Goal: Transaction & Acquisition: Book appointment/travel/reservation

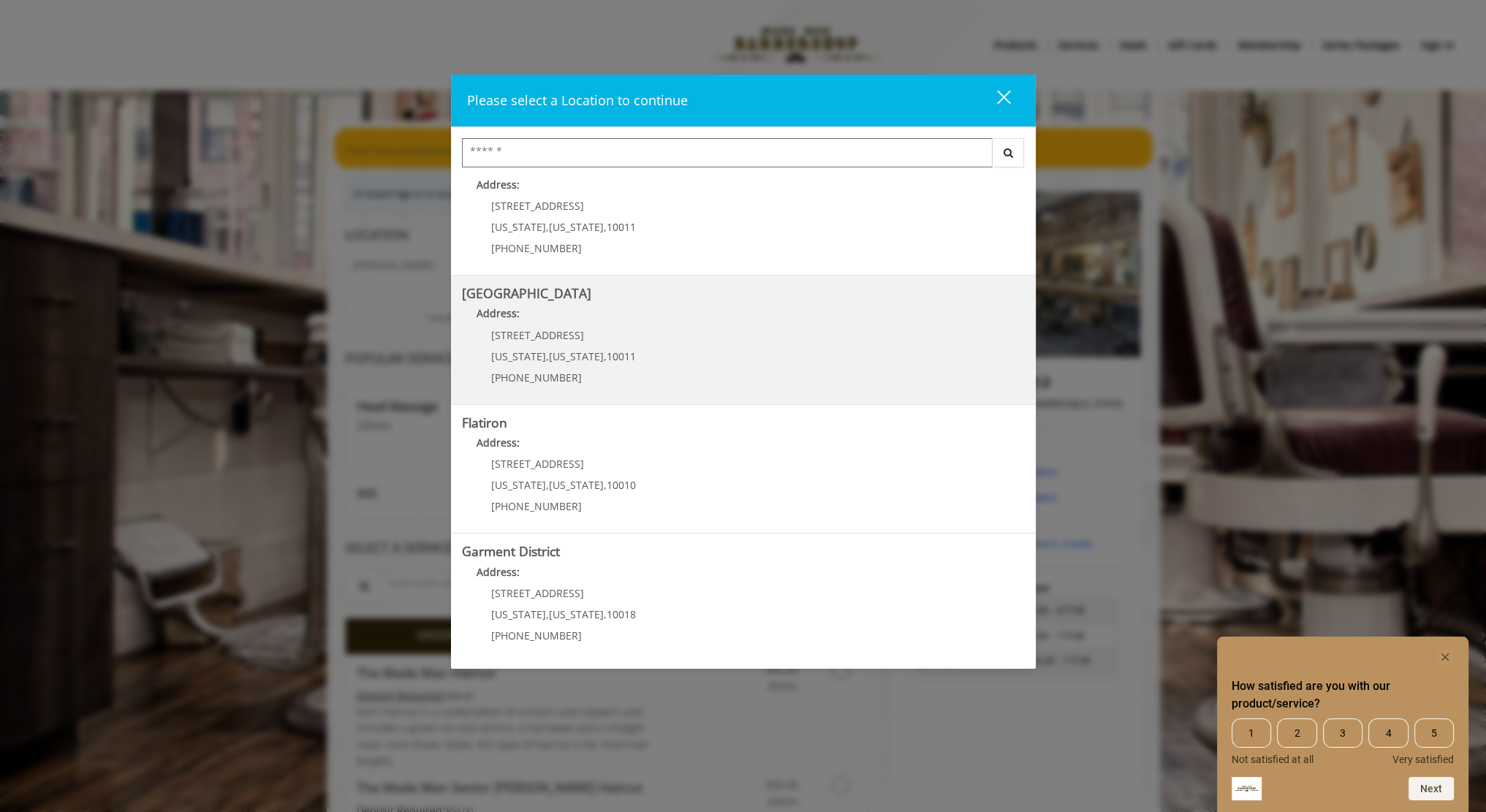
scroll to position [293, 0]
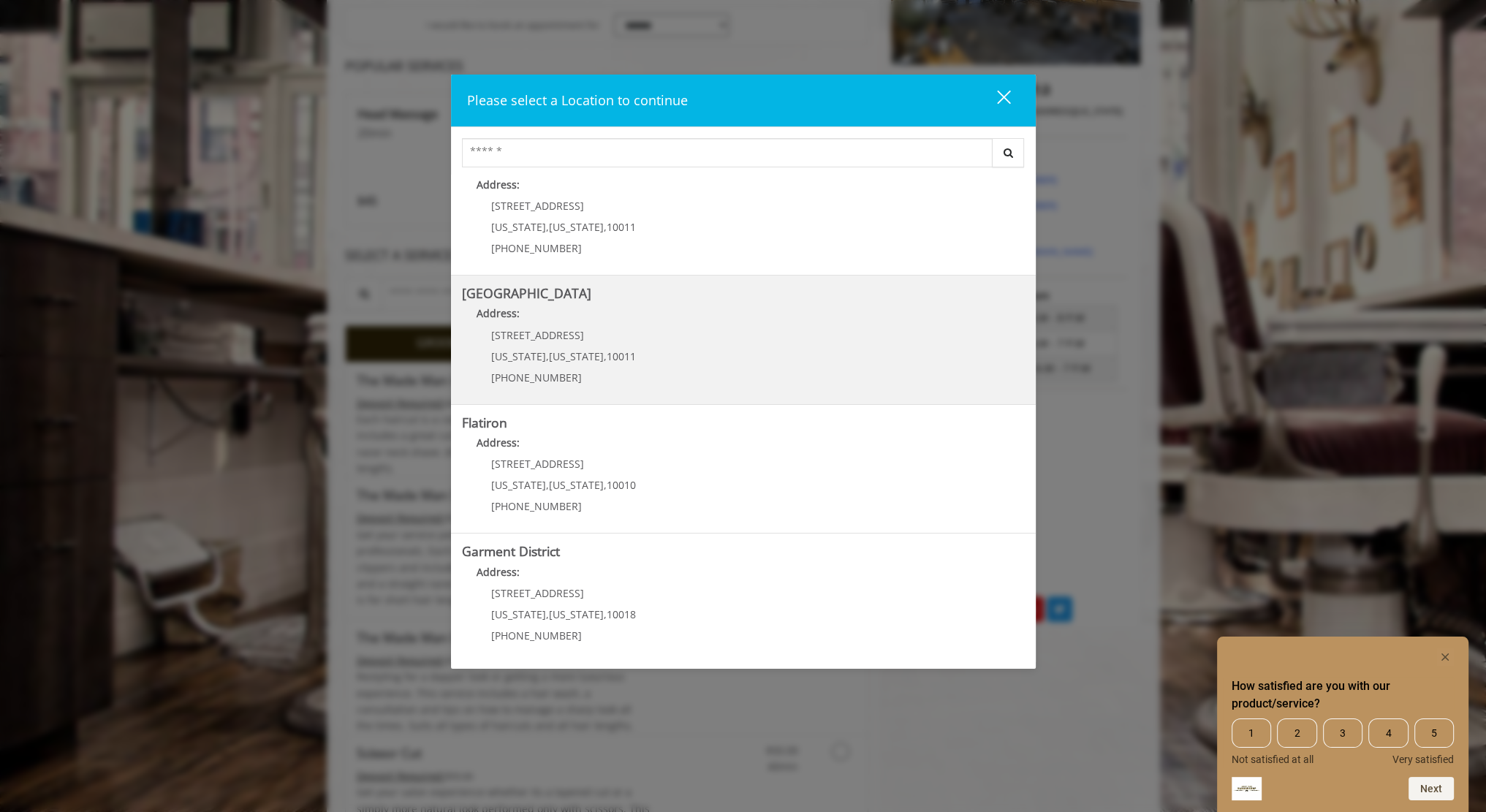
click at [654, 324] on Street "Address:" at bounding box center [743, 317] width 563 height 23
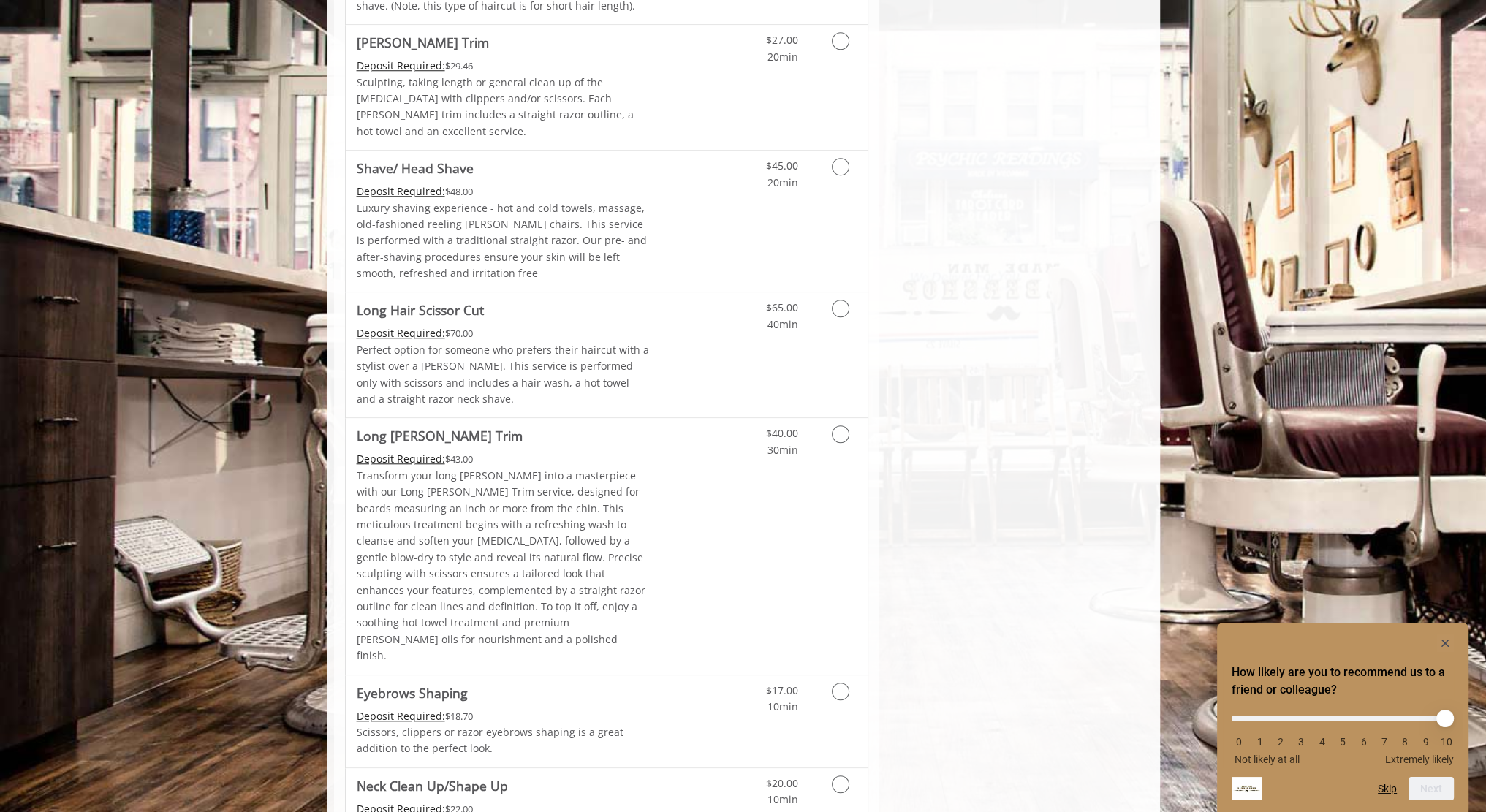
scroll to position [1964, 0]
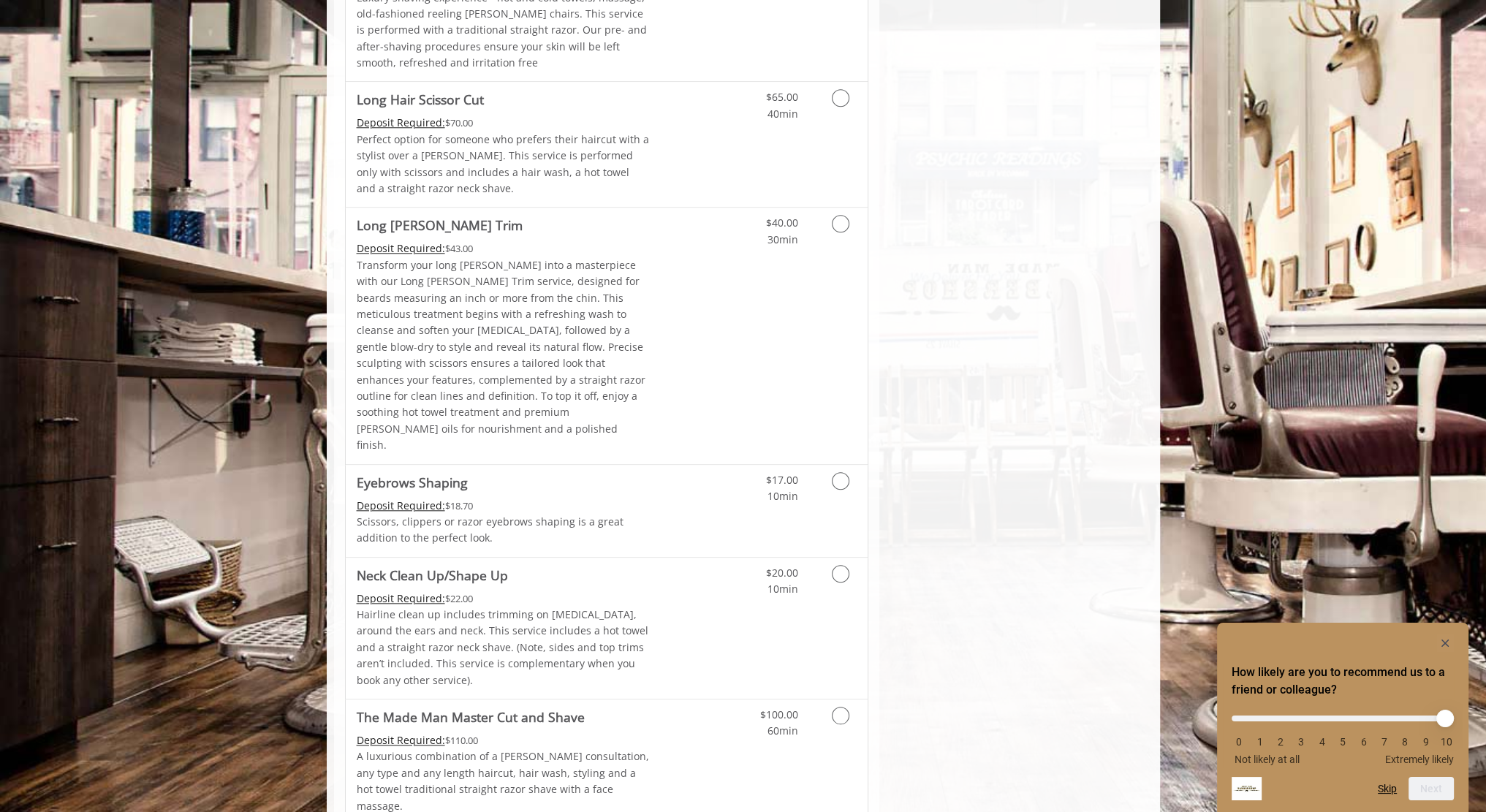
click at [845, 707] on icon "Grooming services" at bounding box center [840, 716] width 18 height 18
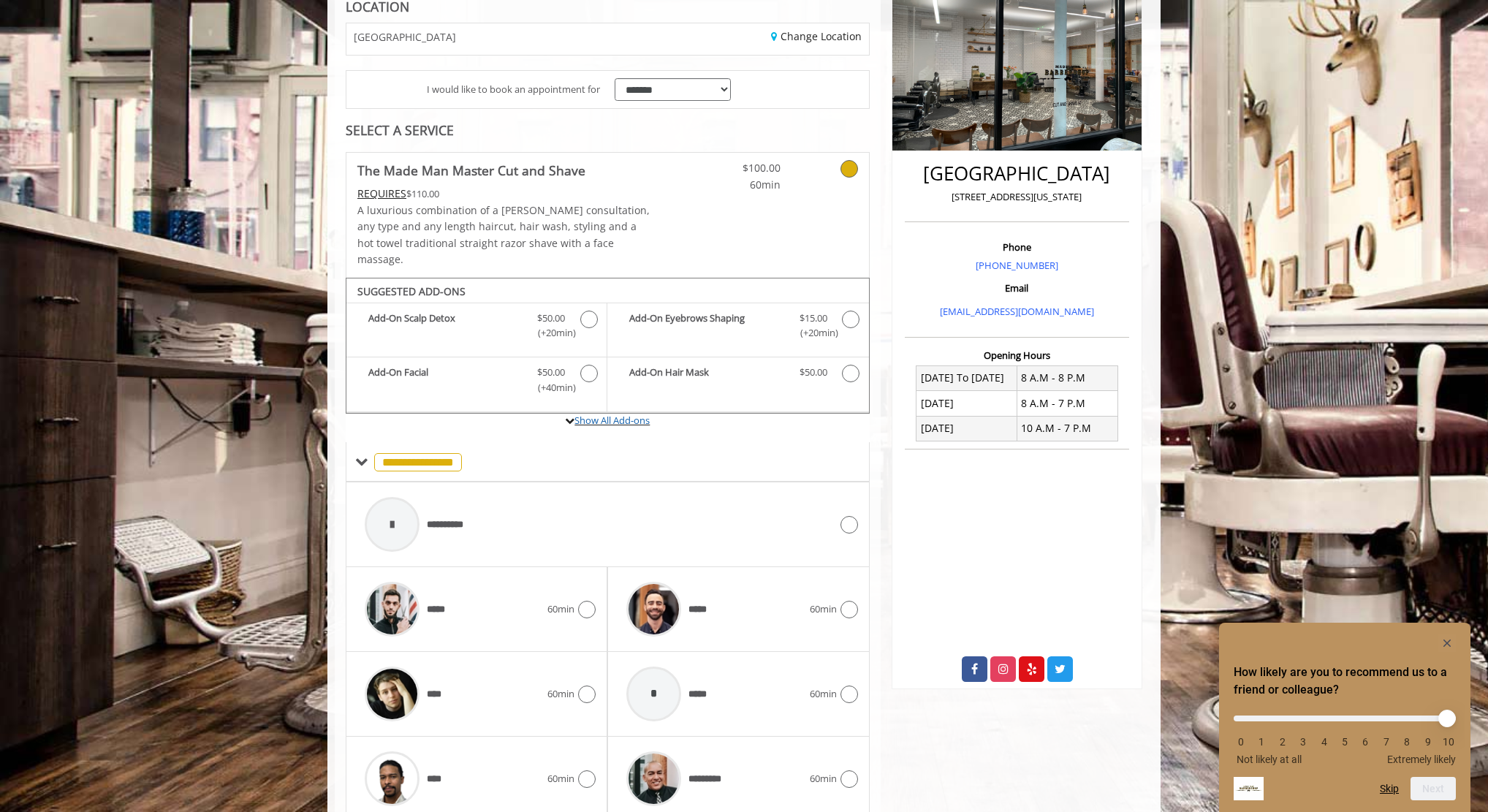
scroll to position [269, 0]
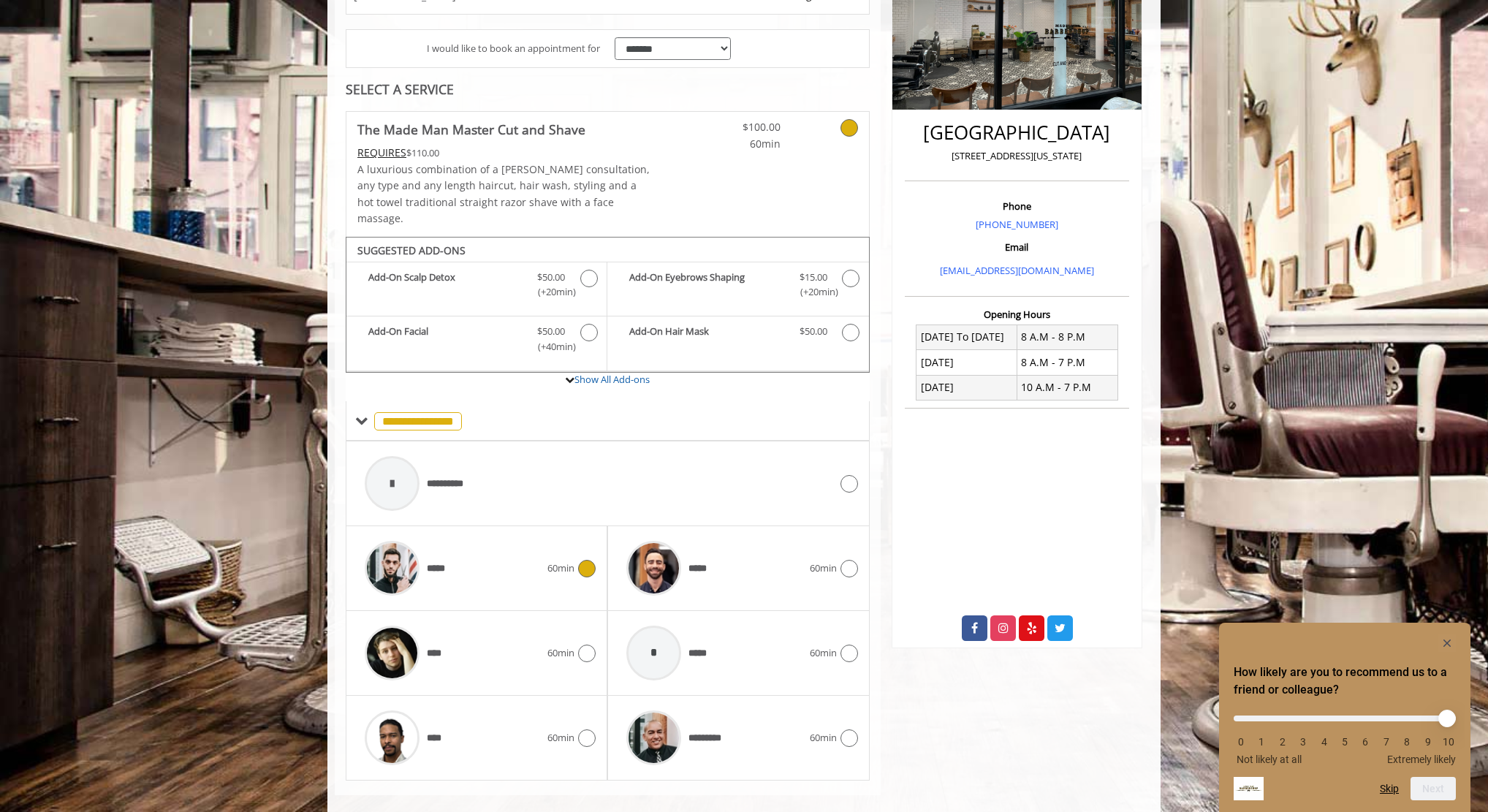
click at [428, 561] on span "*****" at bounding box center [439, 568] width 25 height 15
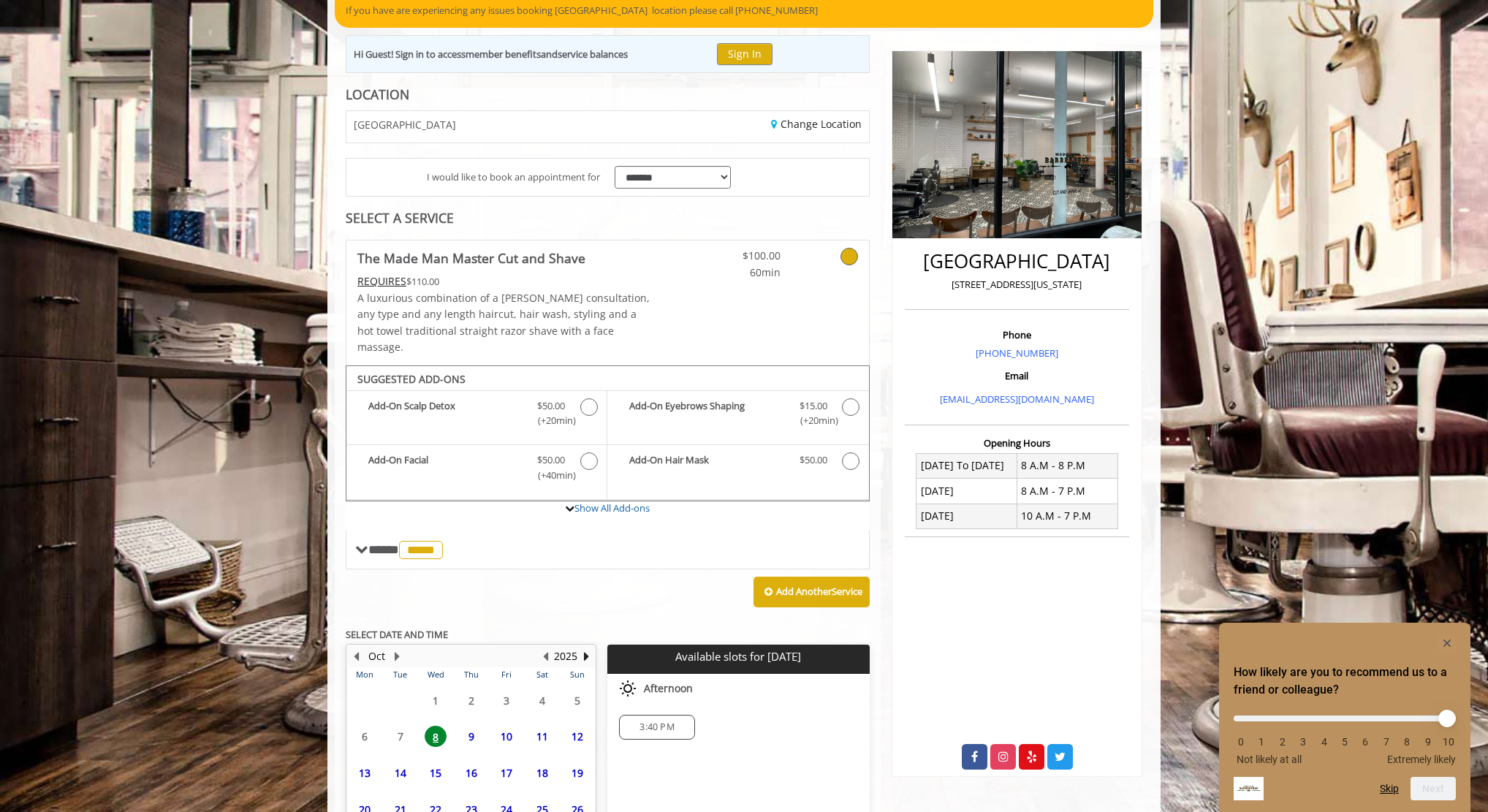
scroll to position [253, 0]
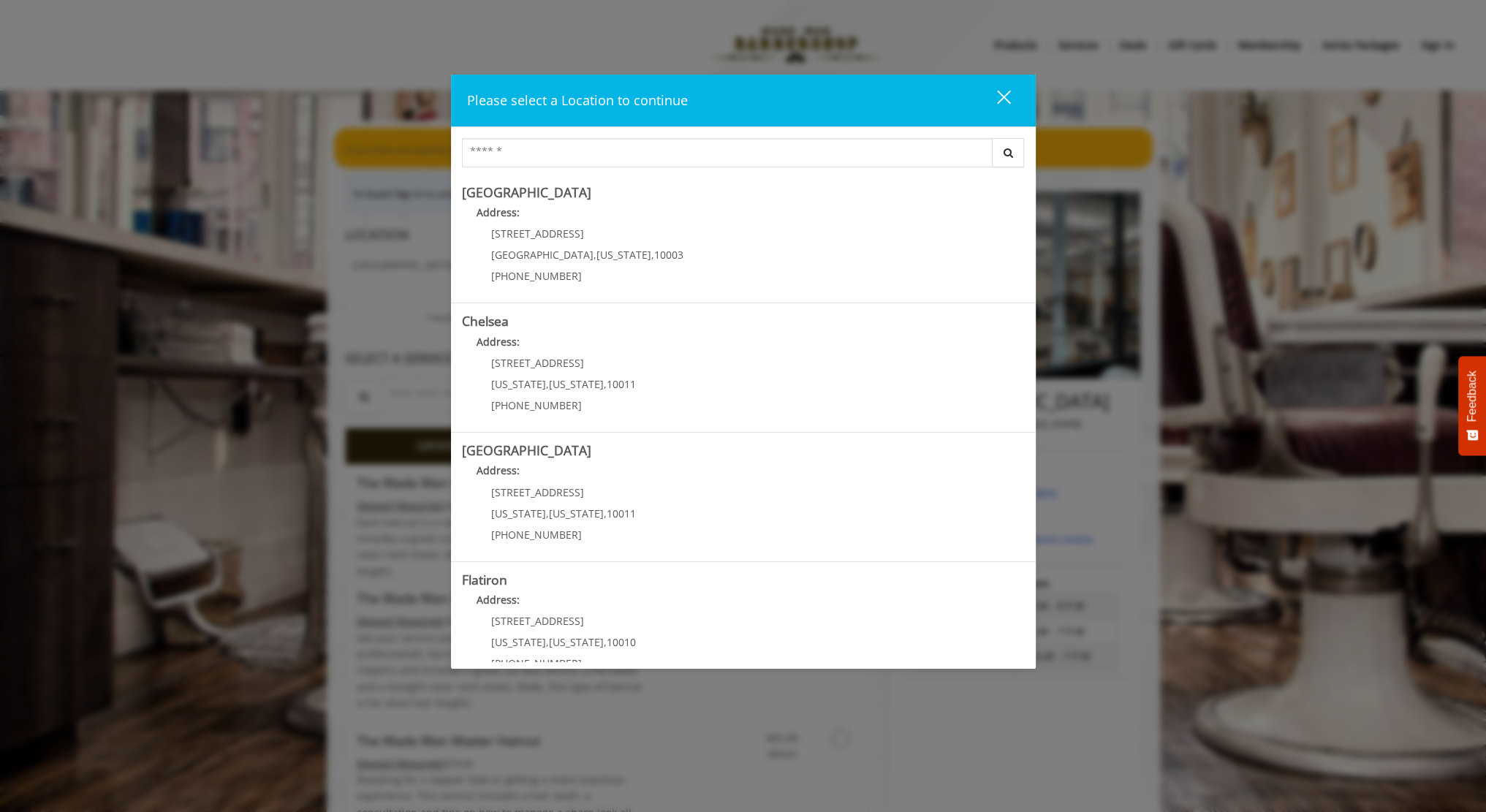
click at [1008, 92] on button "close" at bounding box center [995, 100] width 50 height 30
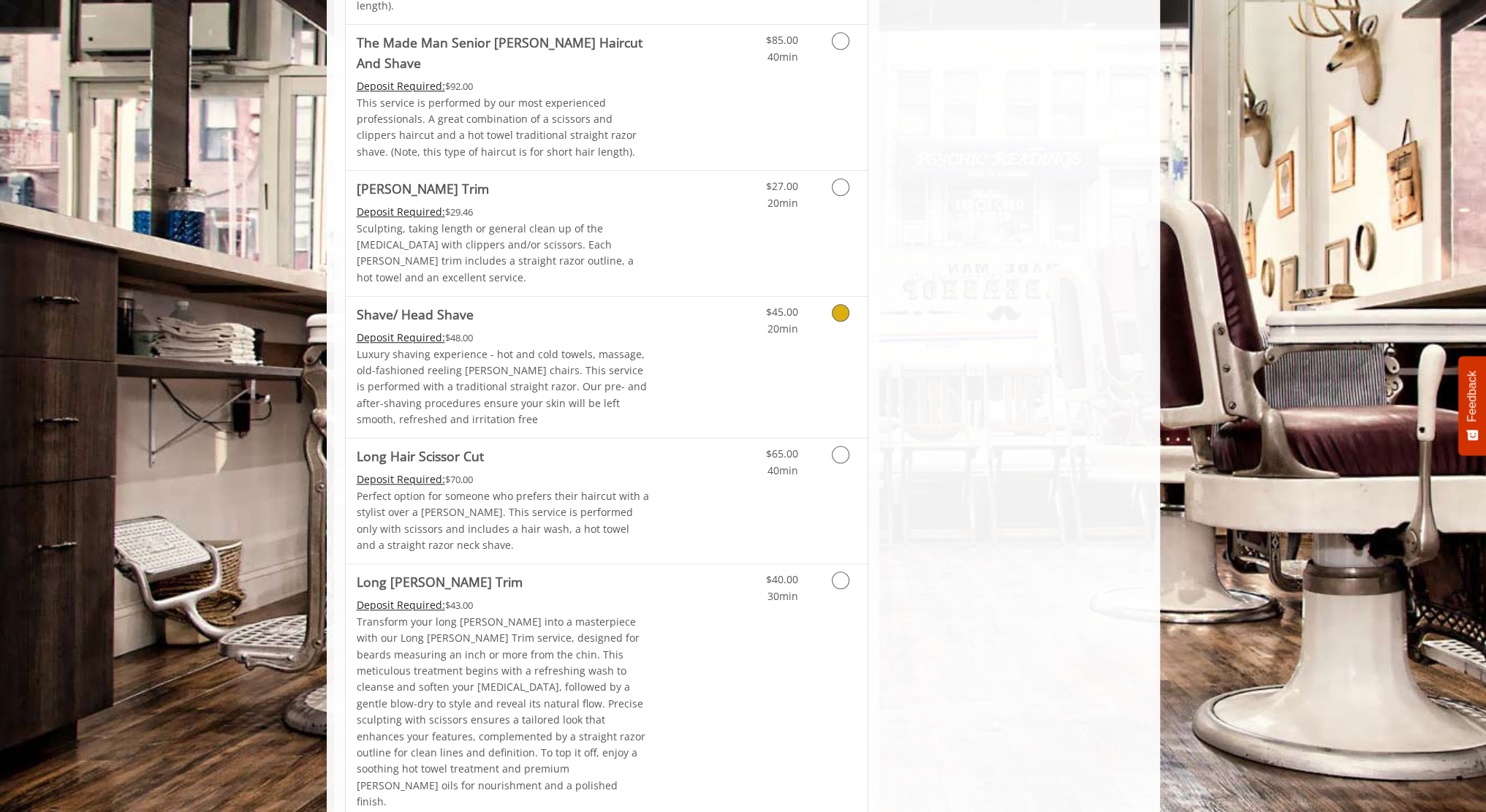
scroll to position [1964, 0]
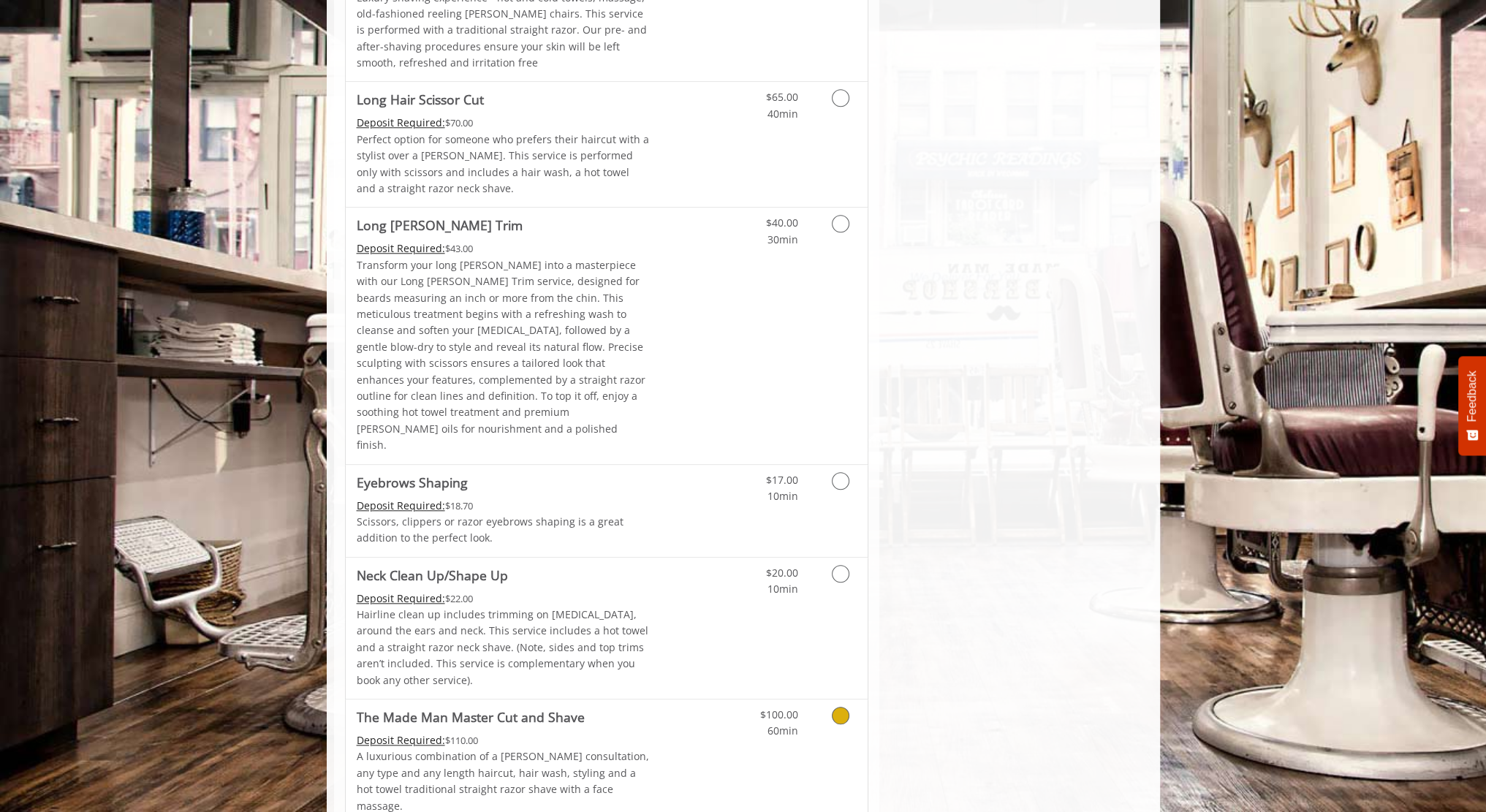
click at [836, 707] on icon "Grooming services" at bounding box center [840, 716] width 18 height 18
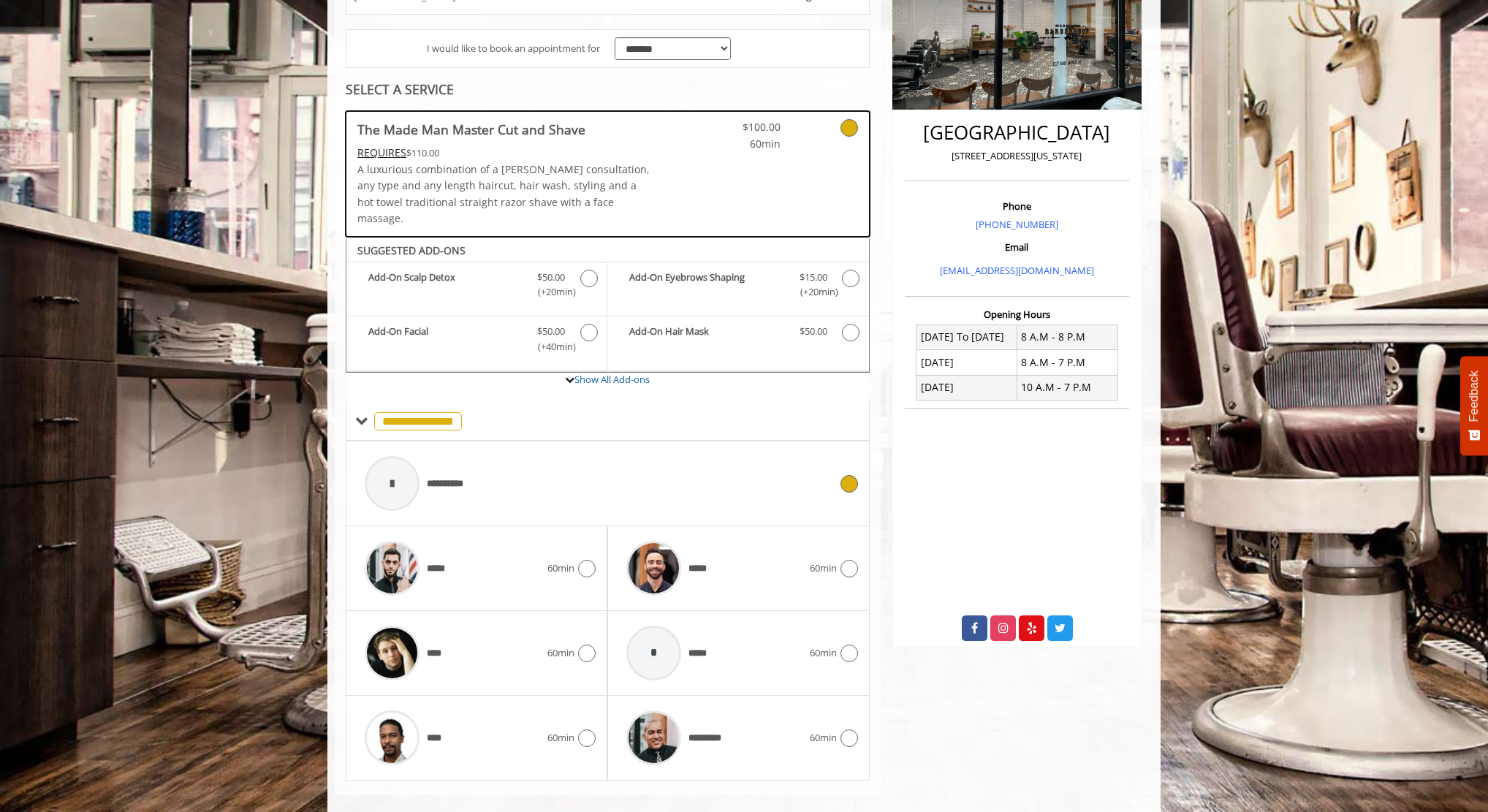
scroll to position [269, 0]
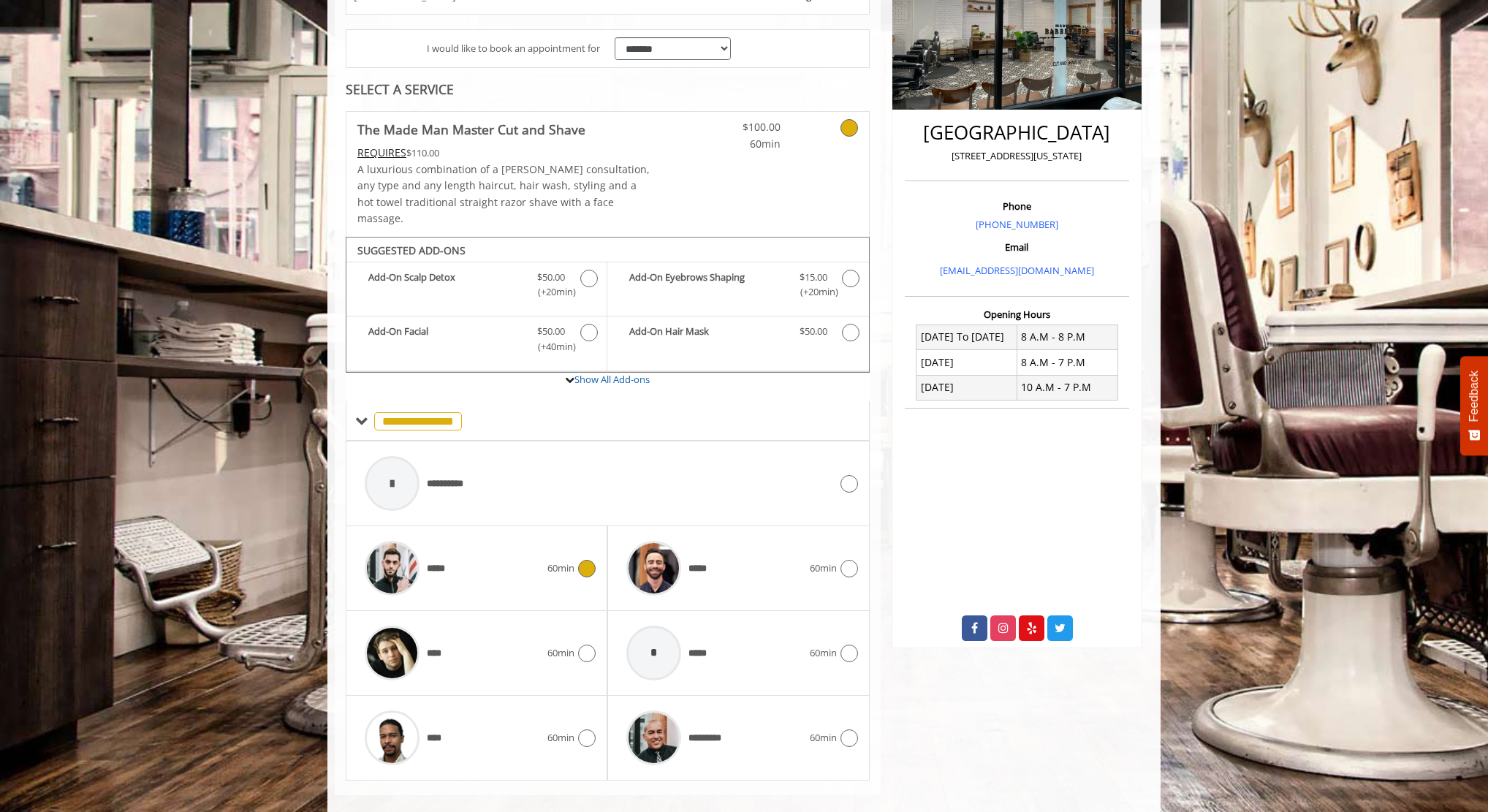
click at [573, 564] on div "***** 60min" at bounding box center [476, 568] width 238 height 69
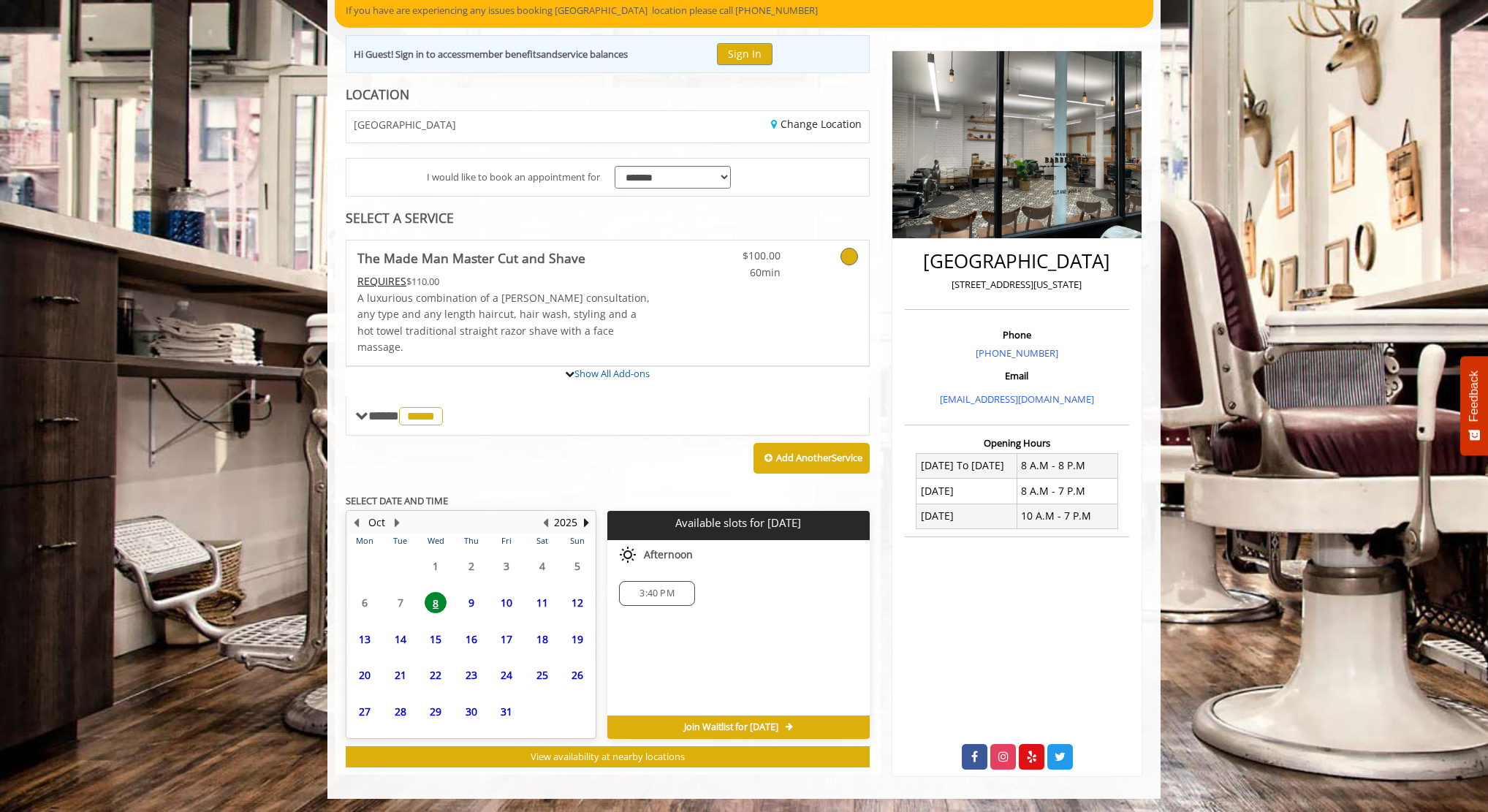
scroll to position [253, 0]
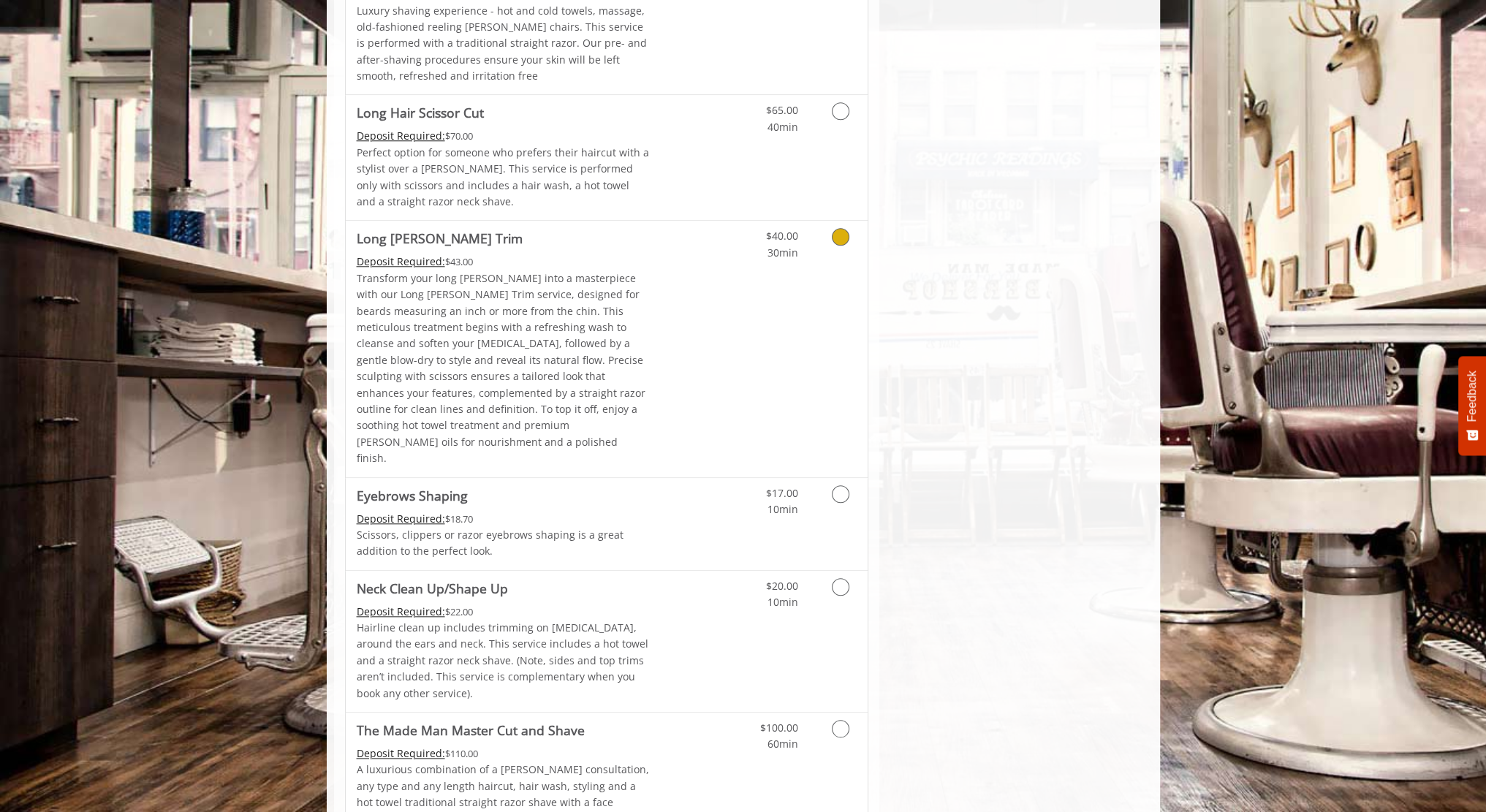
scroll to position [1964, 0]
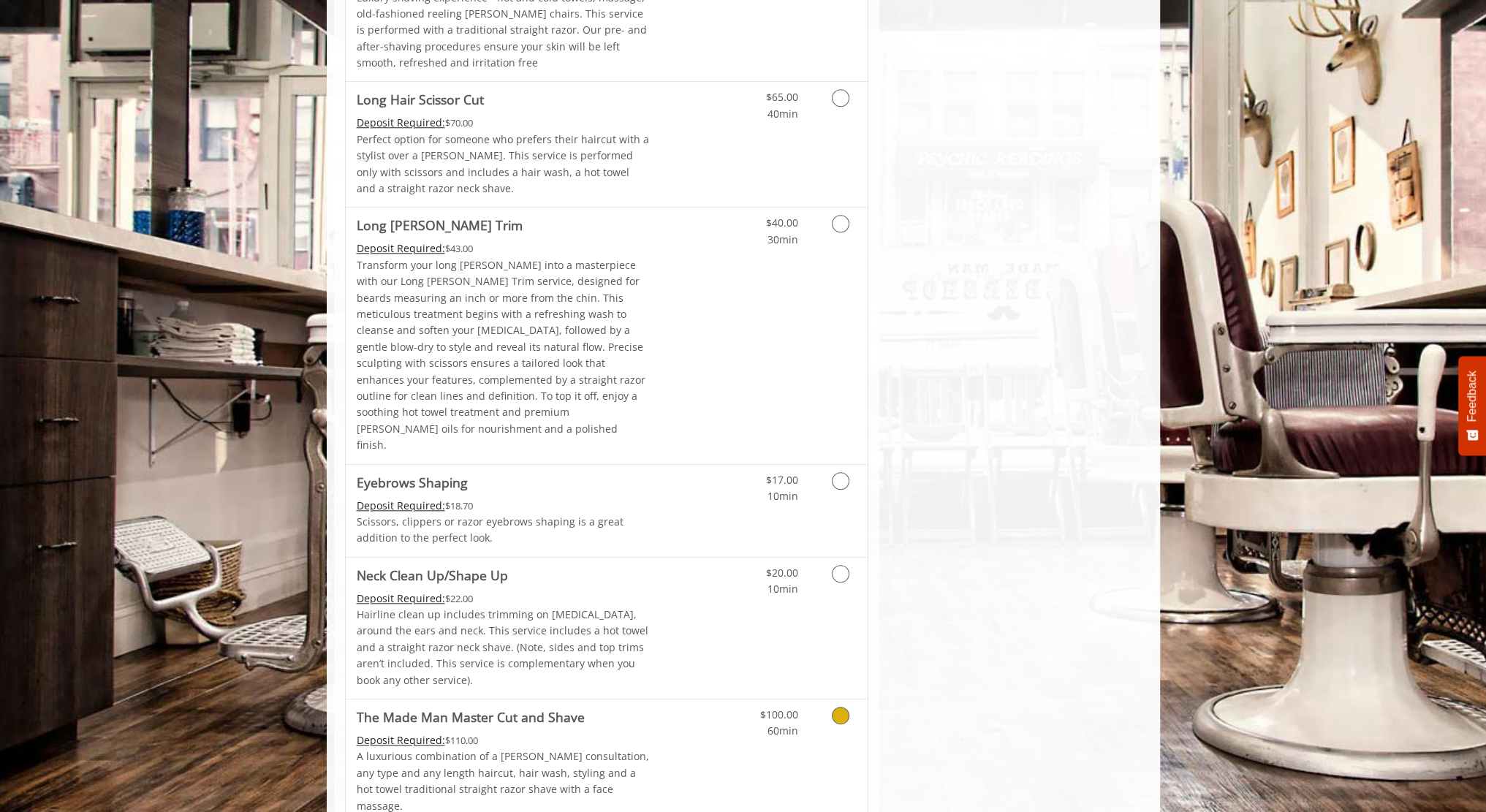
click at [819, 699] on div "$100.00 60min" at bounding box center [802, 761] width 131 height 125
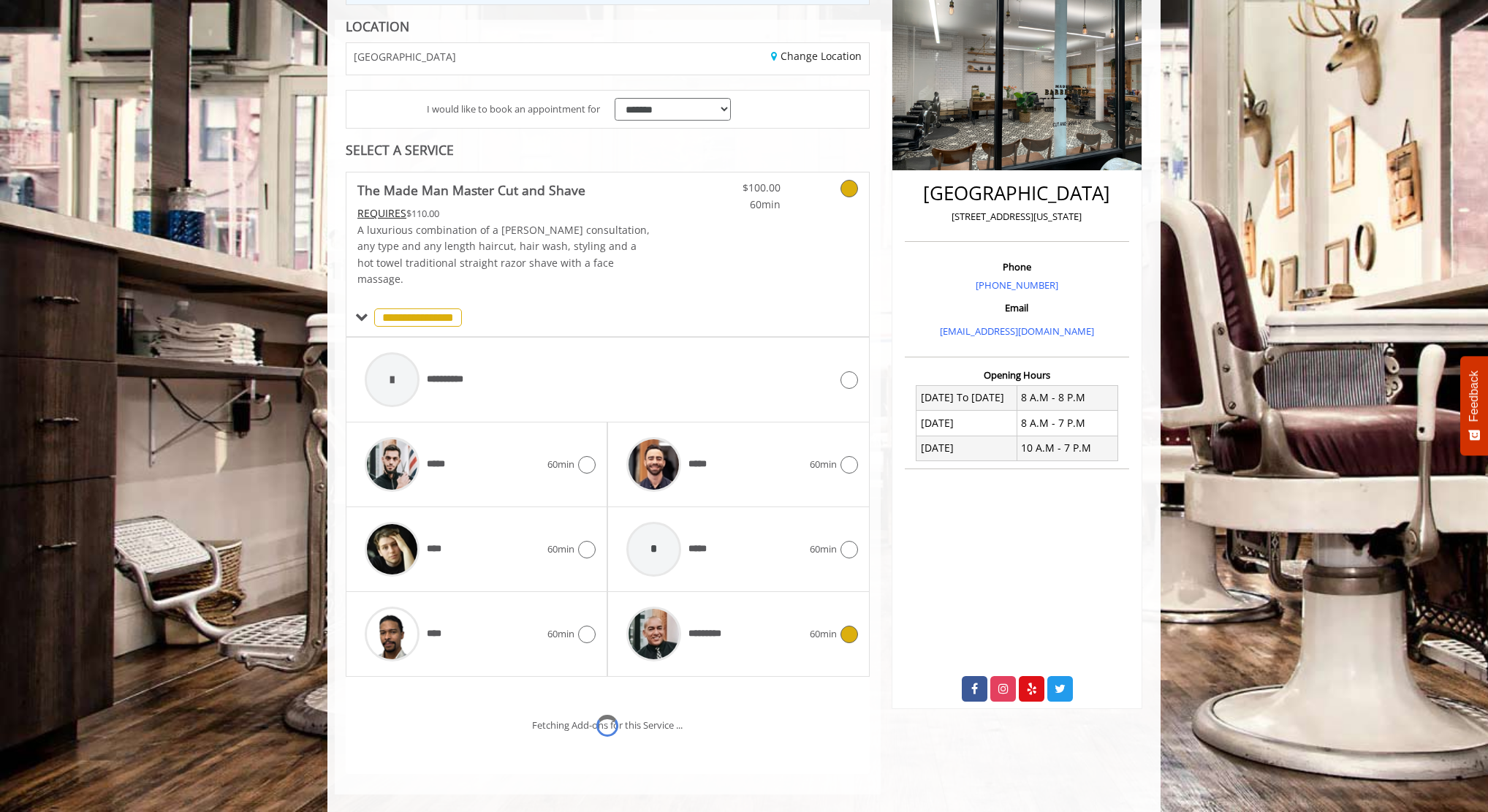
scroll to position [269, 0]
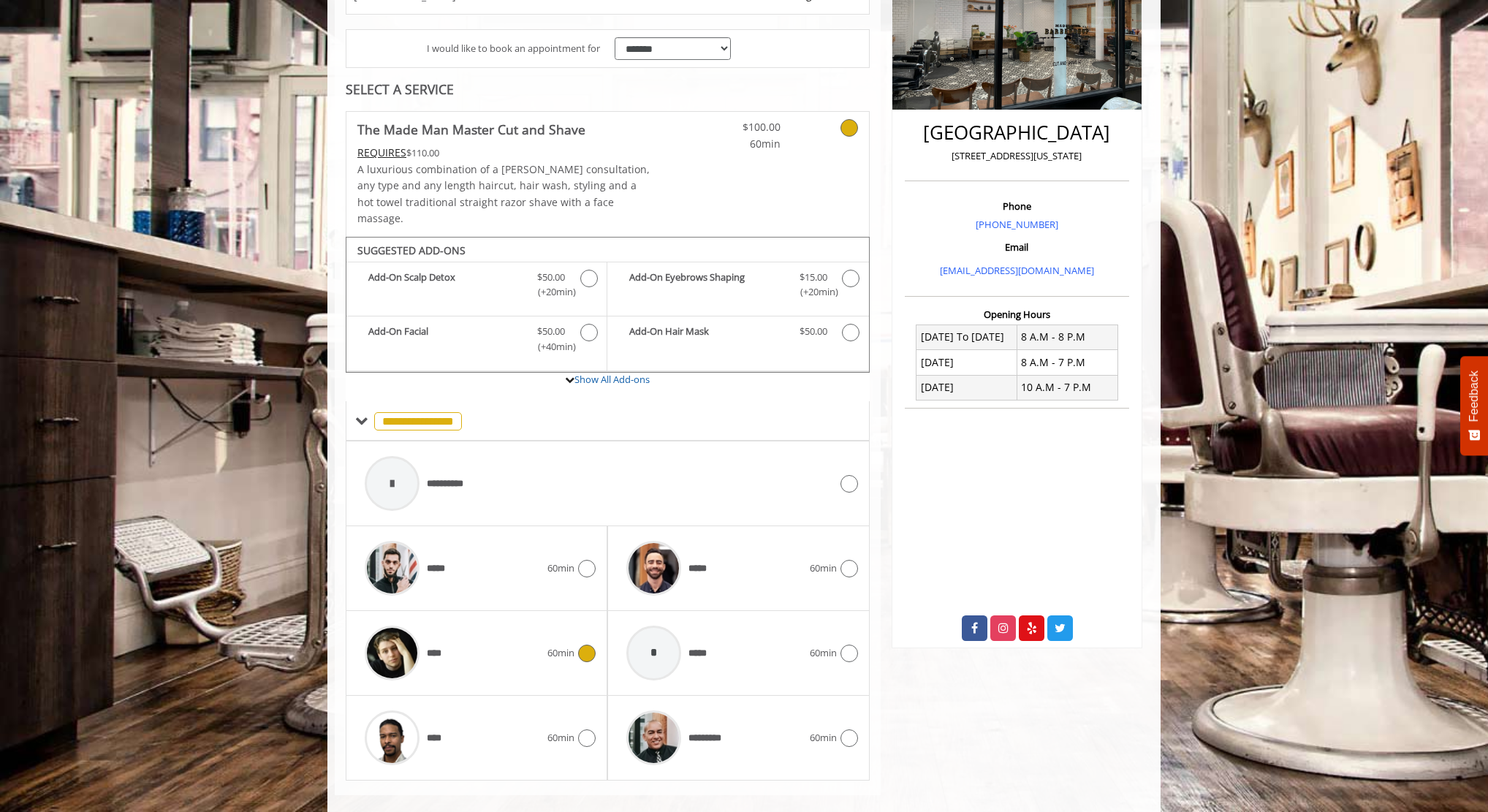
click at [508, 652] on div "****" at bounding box center [452, 653] width 190 height 69
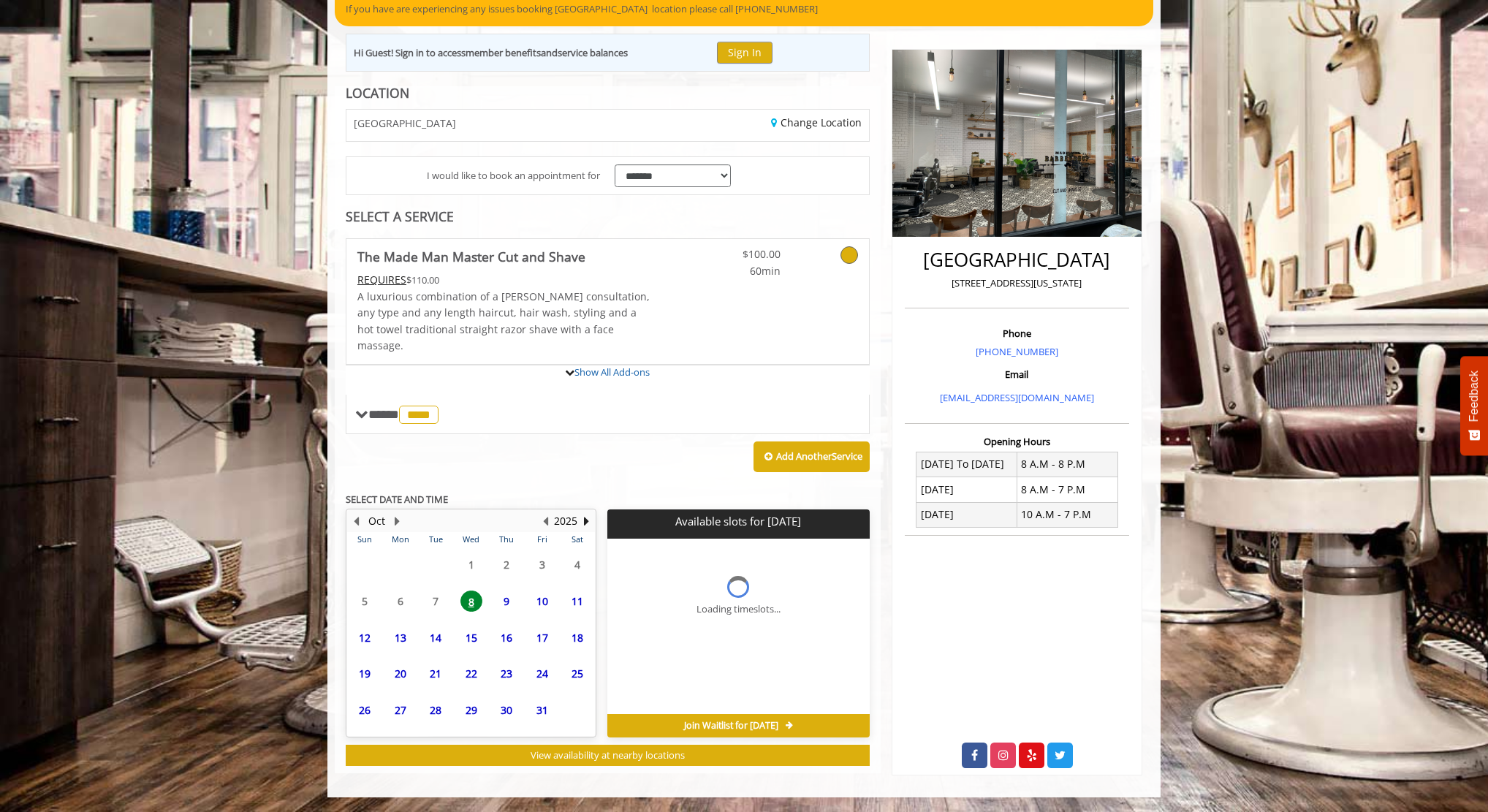
scroll to position [141, 0]
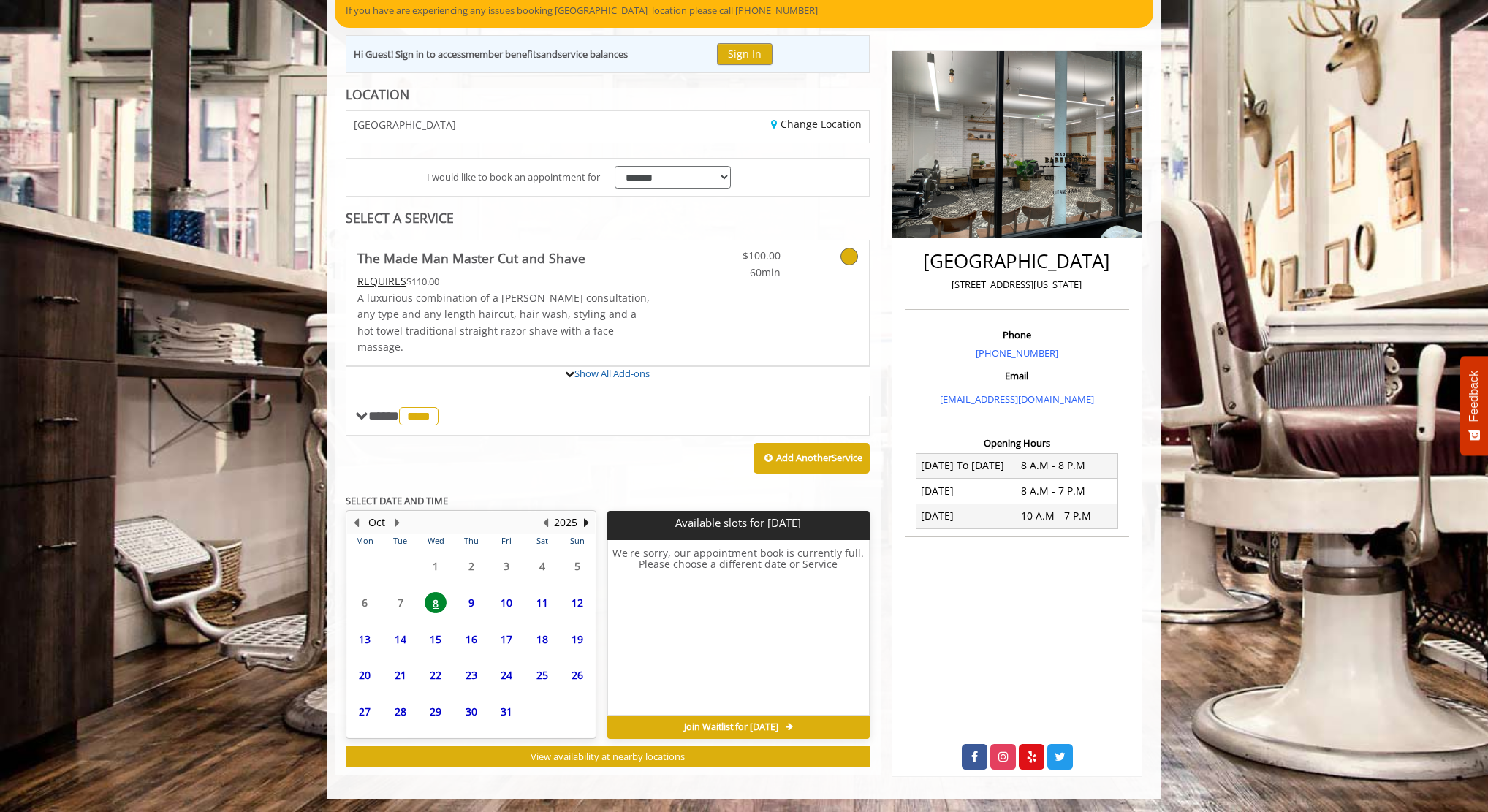
click at [467, 592] on span "9" at bounding box center [471, 602] width 22 height 21
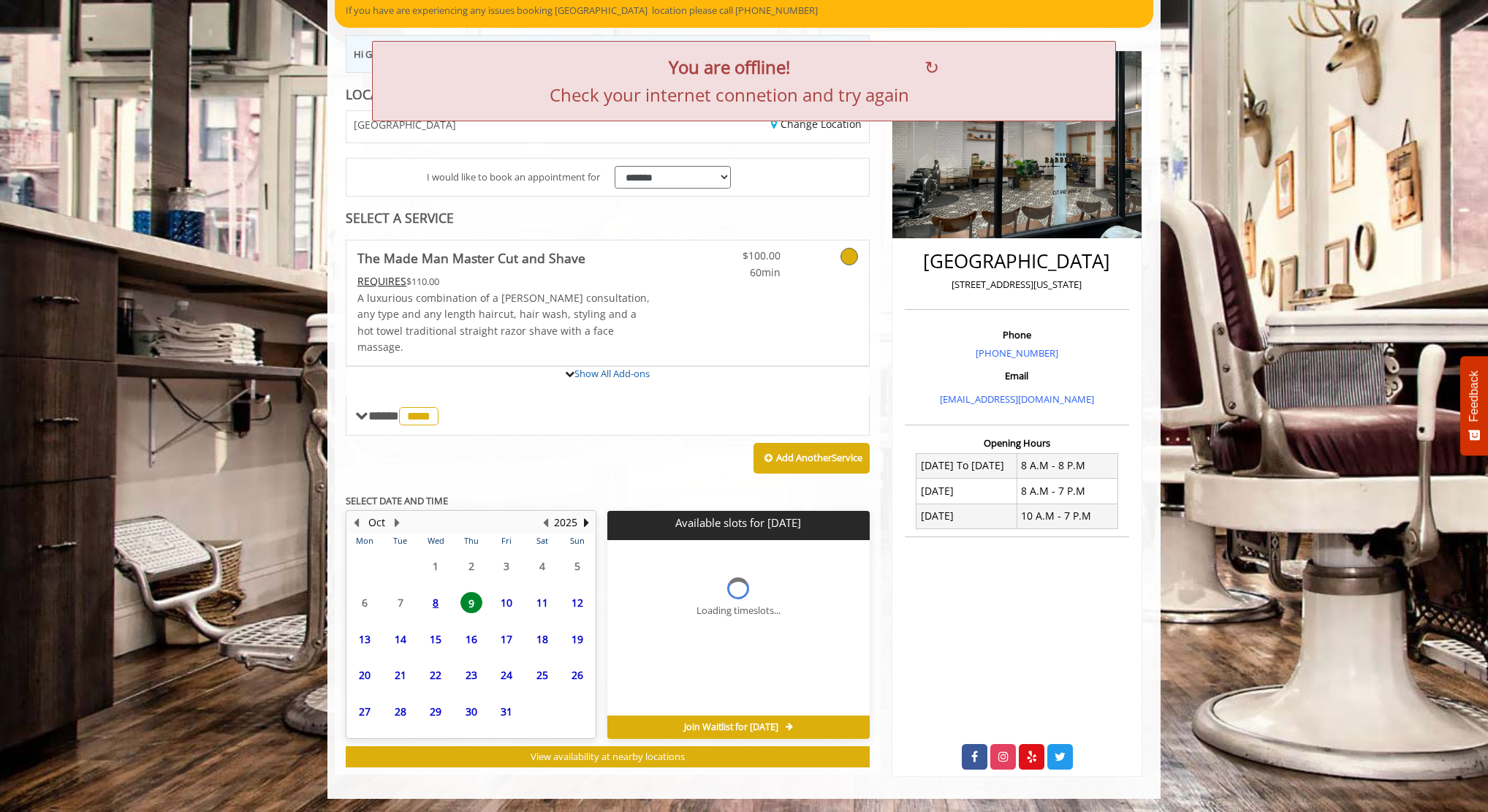
click at [435, 592] on span "8" at bounding box center [435, 602] width 22 height 21
click at [450, 584] on td "8" at bounding box center [436, 602] width 35 height 36
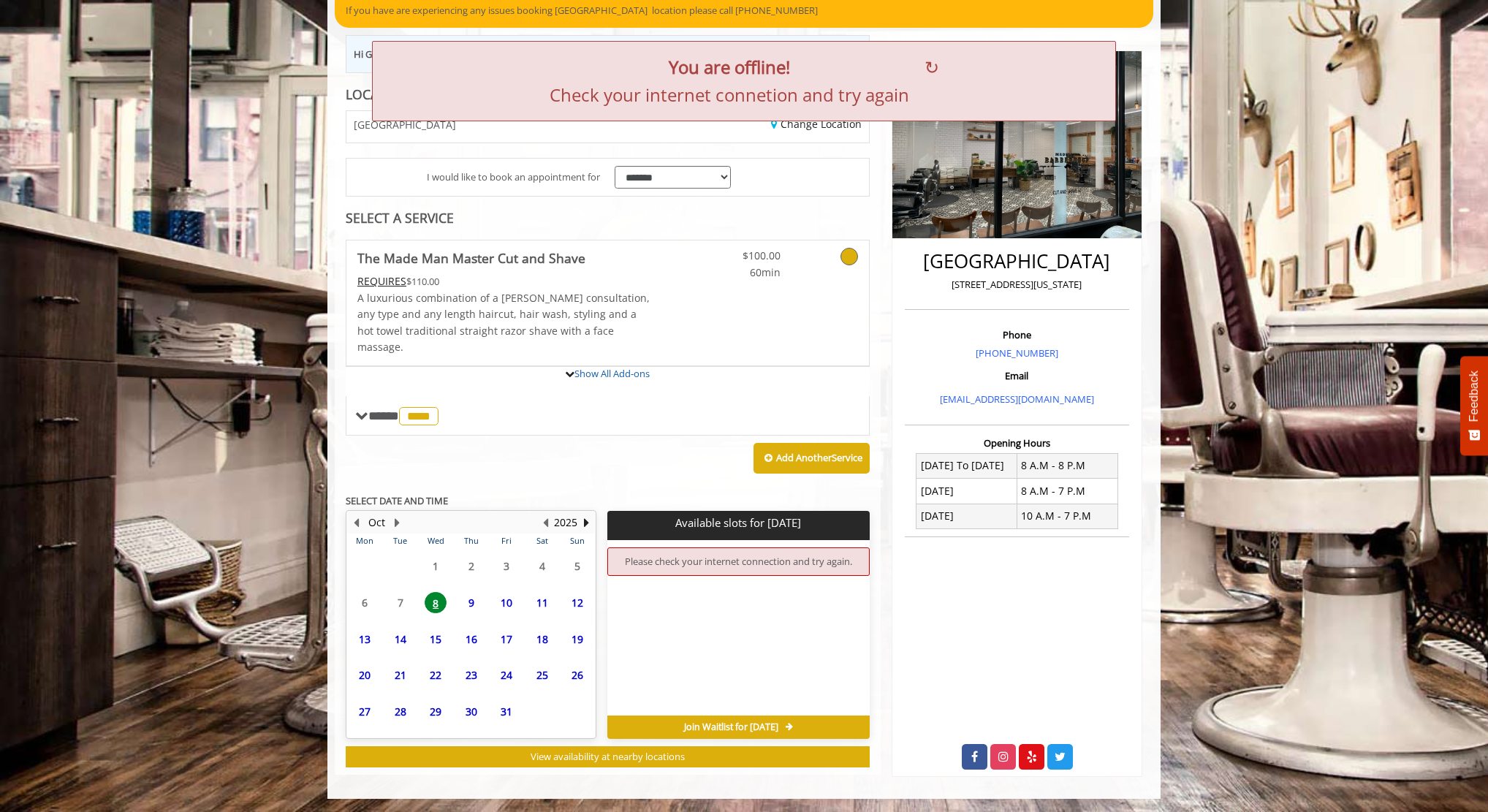
click at [462, 592] on span "9" at bounding box center [471, 602] width 22 height 21
click at [439, 592] on span "8" at bounding box center [435, 602] width 22 height 21
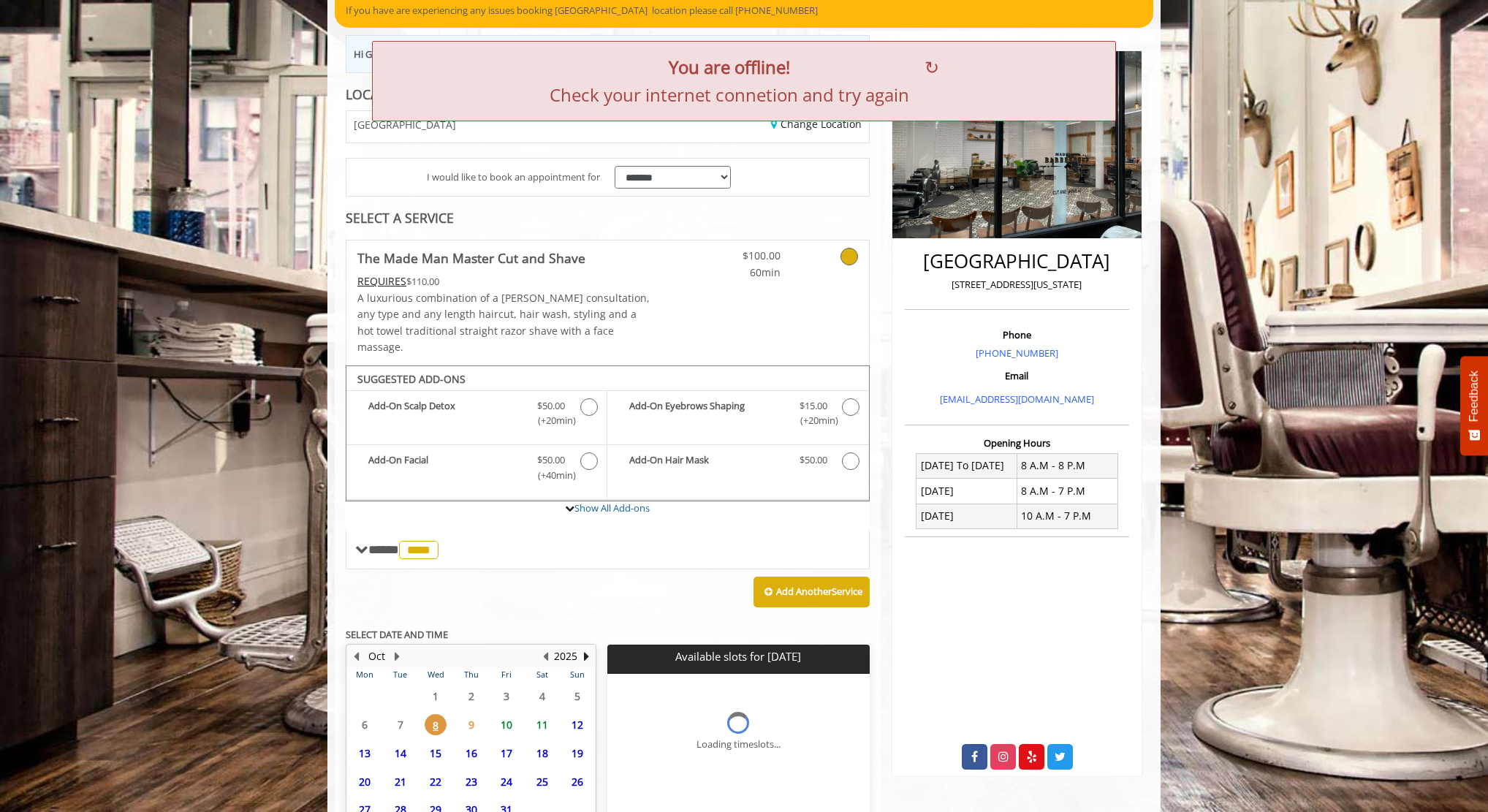
scroll to position [253, 0]
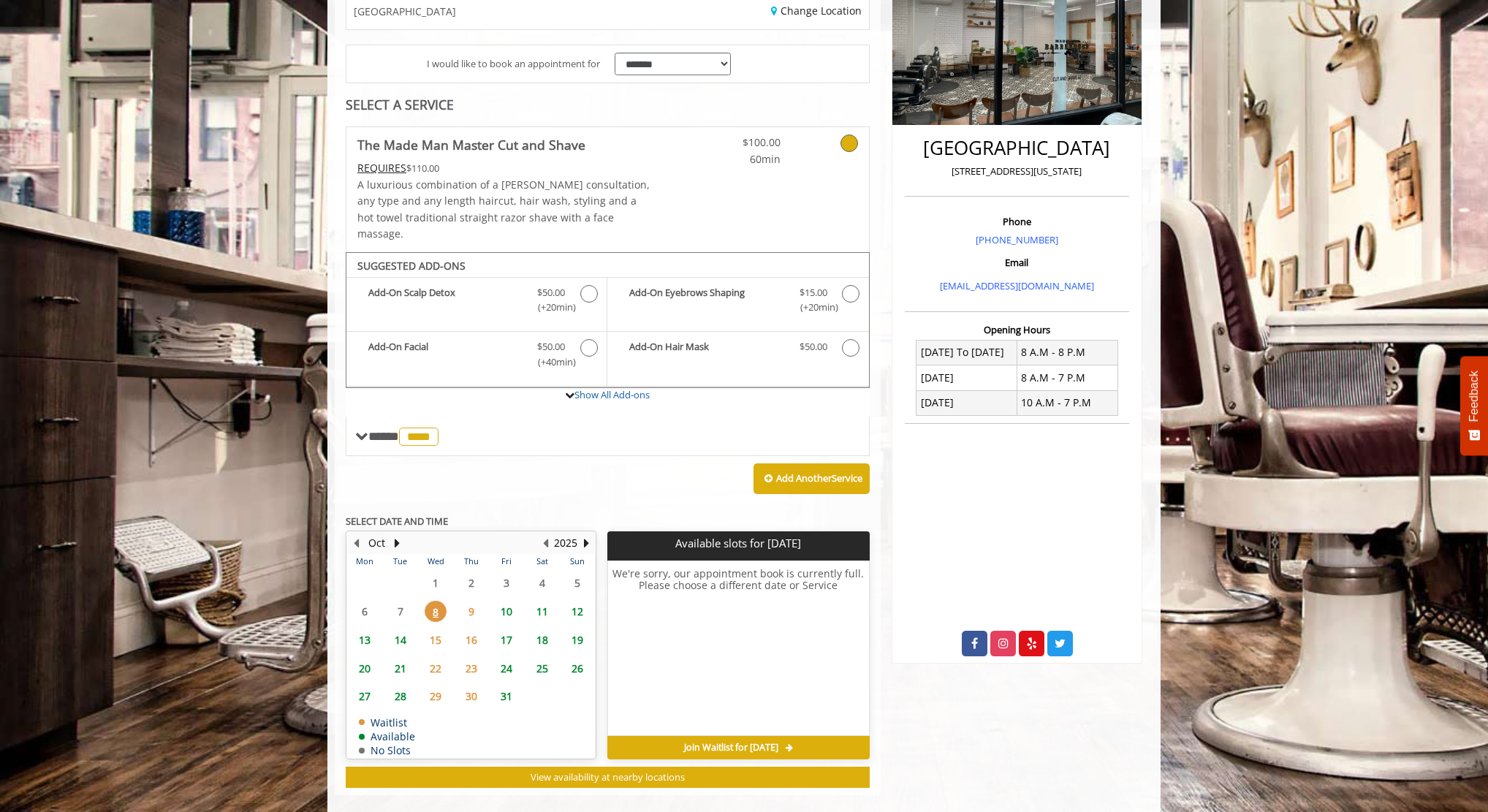
click at [479, 601] on span "9" at bounding box center [471, 611] width 22 height 21
click at [498, 601] on span "10" at bounding box center [506, 611] width 22 height 21
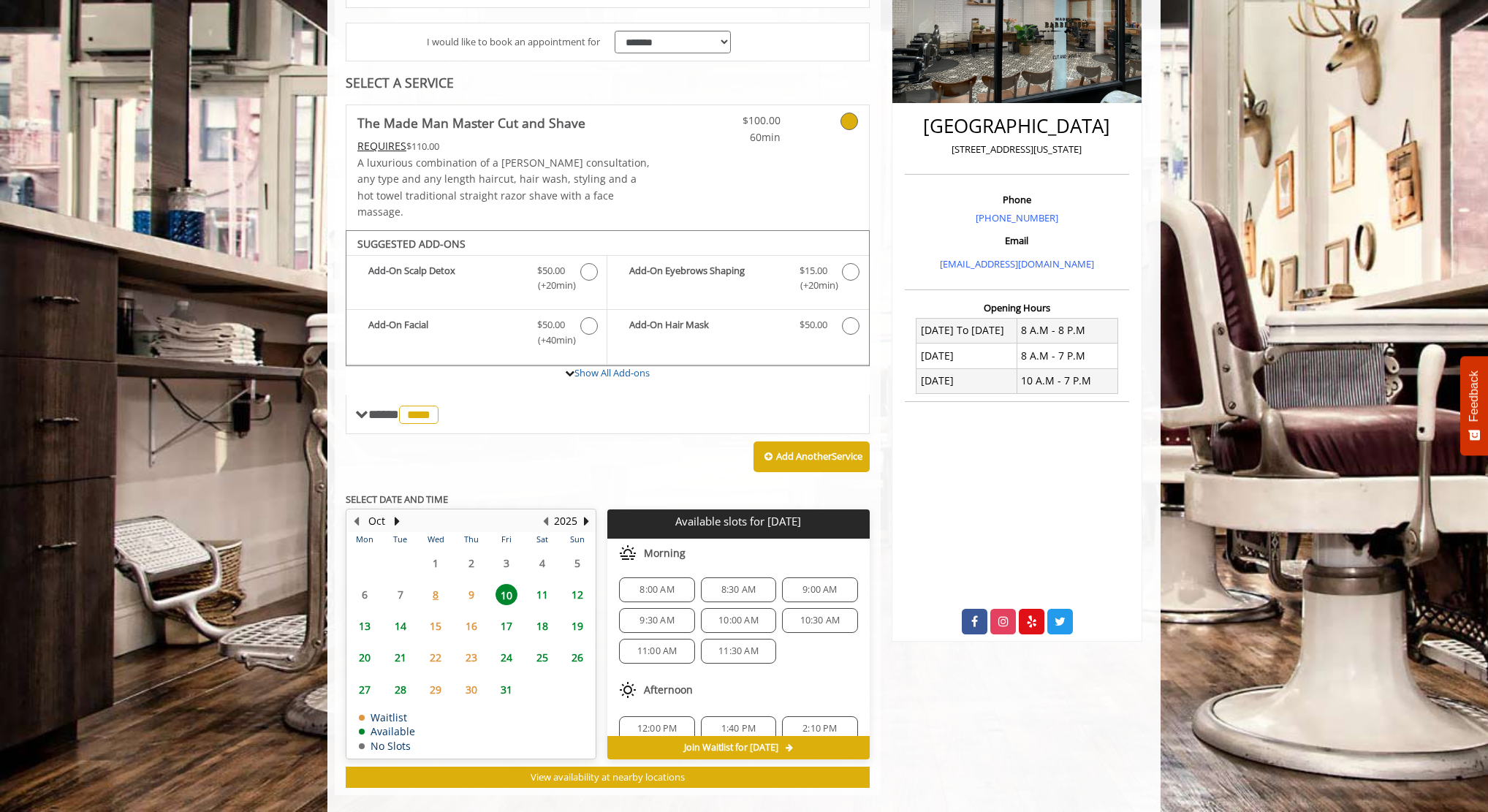
scroll to position [0, 0]
click at [547, 445] on div "Add Another Service" at bounding box center [608, 457] width 524 height 45
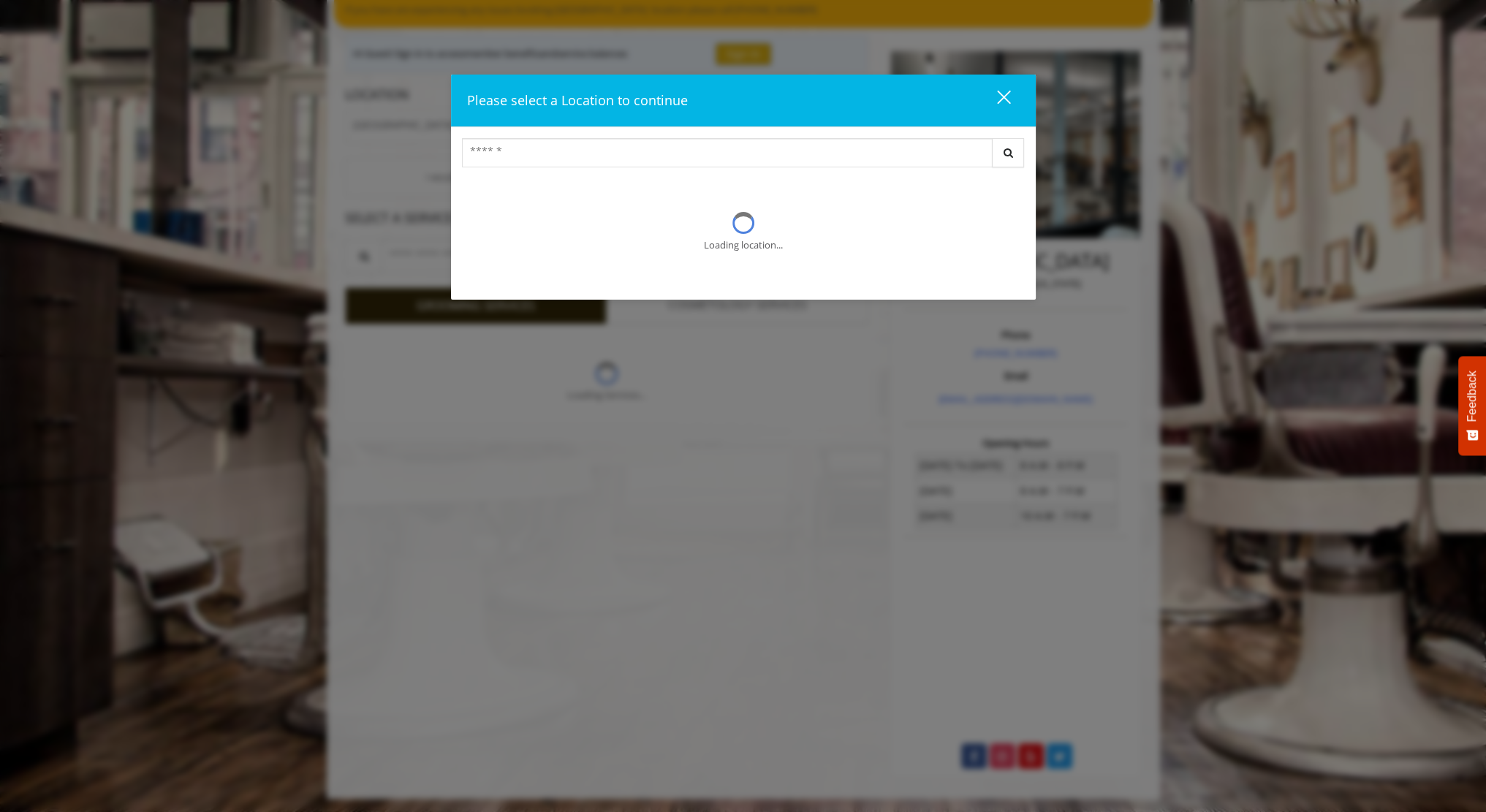
scroll to position [253, 0]
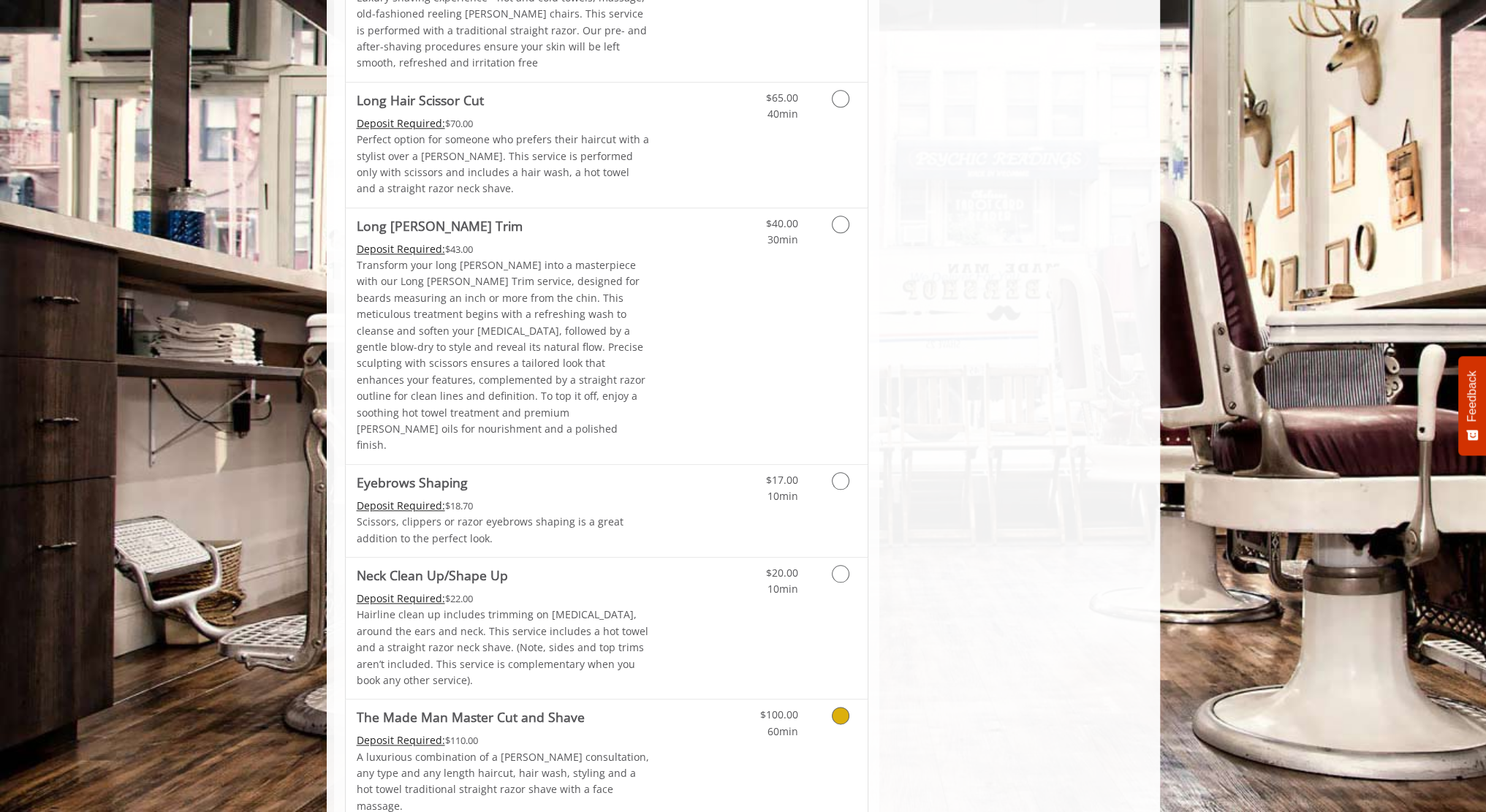
click at [694, 699] on link "Discounted Price" at bounding box center [693, 761] width 87 height 125
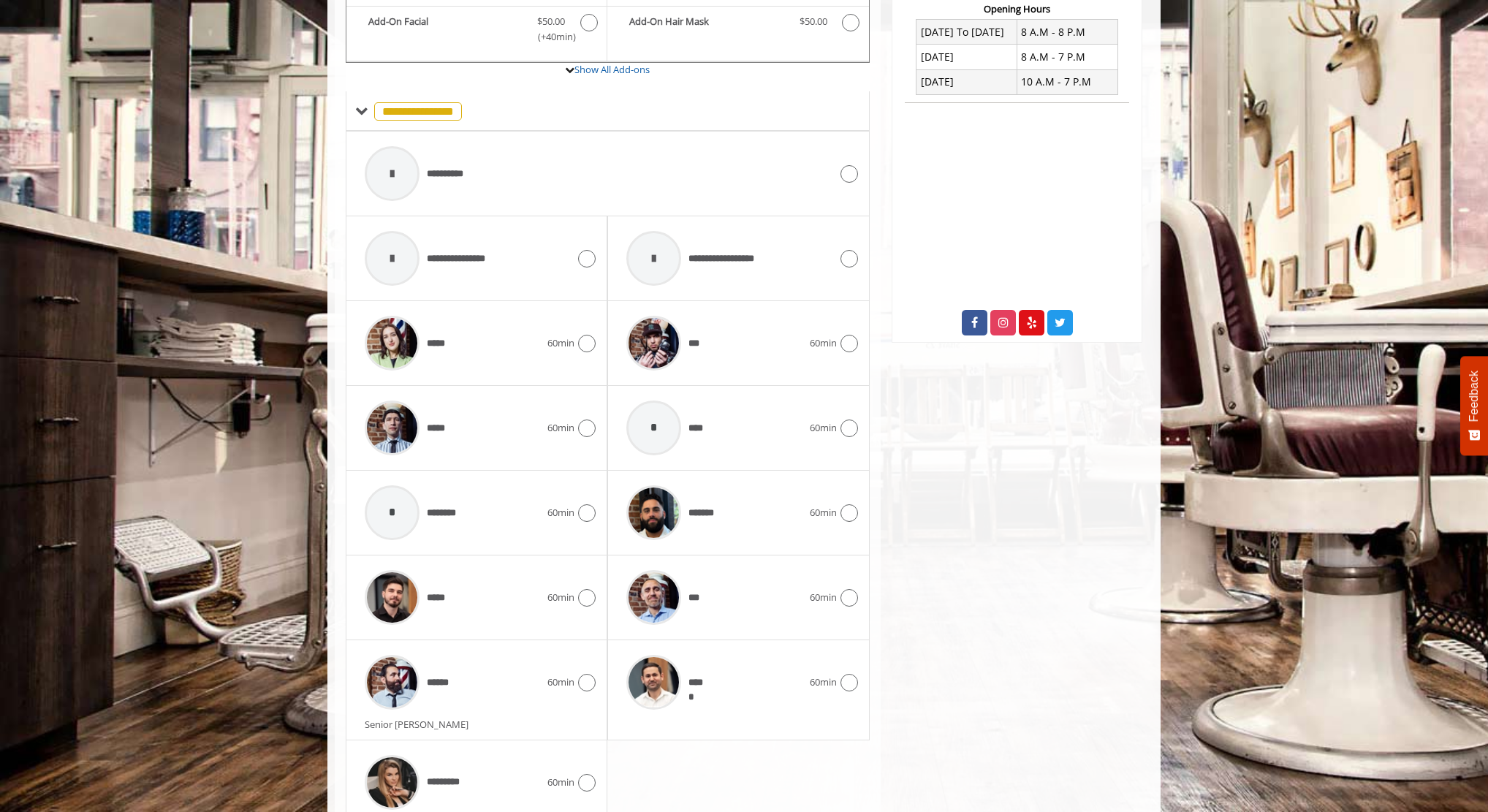
scroll to position [622, 0]
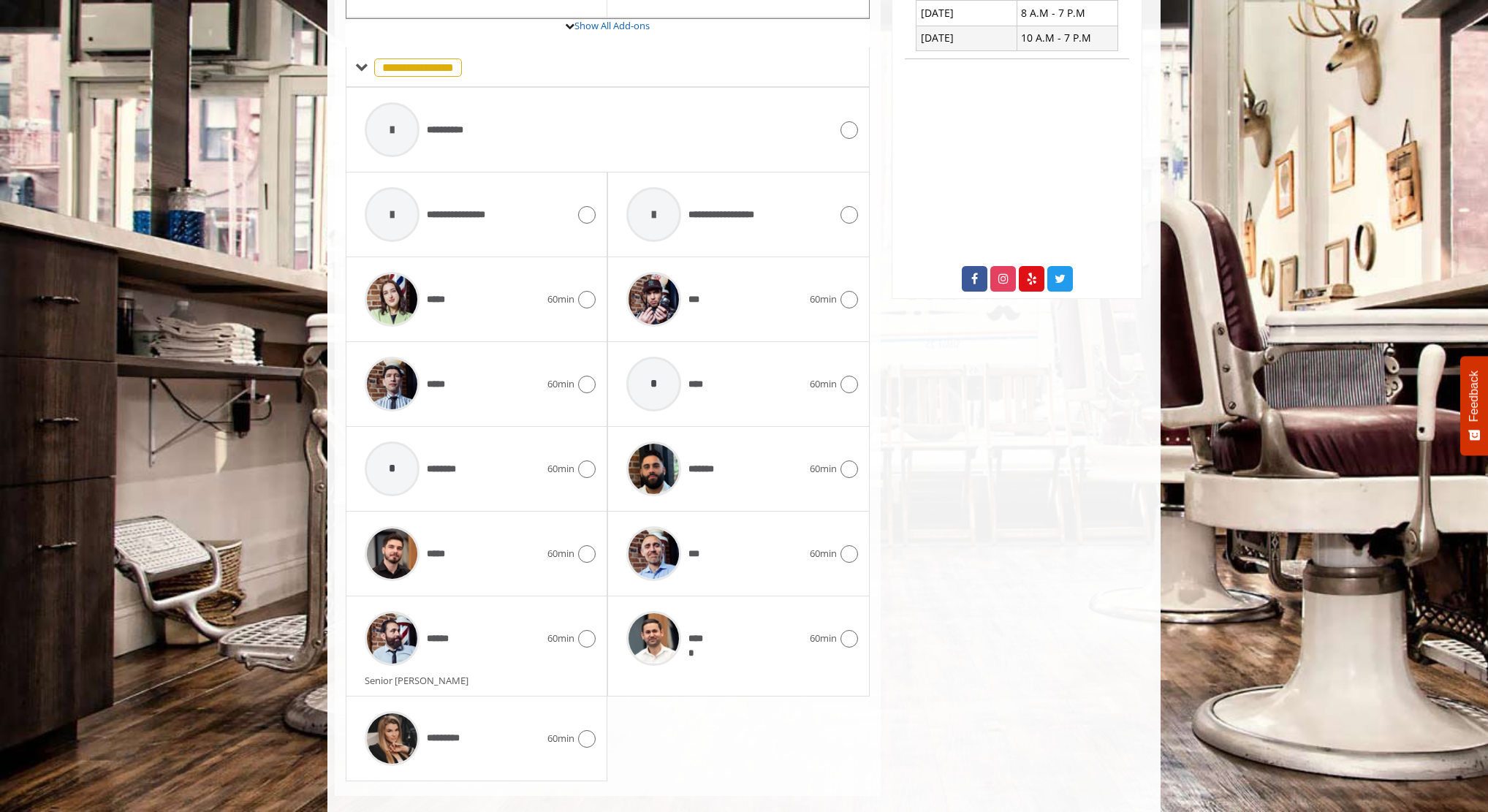
click at [549, 634] on div "****** 60min" at bounding box center [476, 638] width 238 height 69
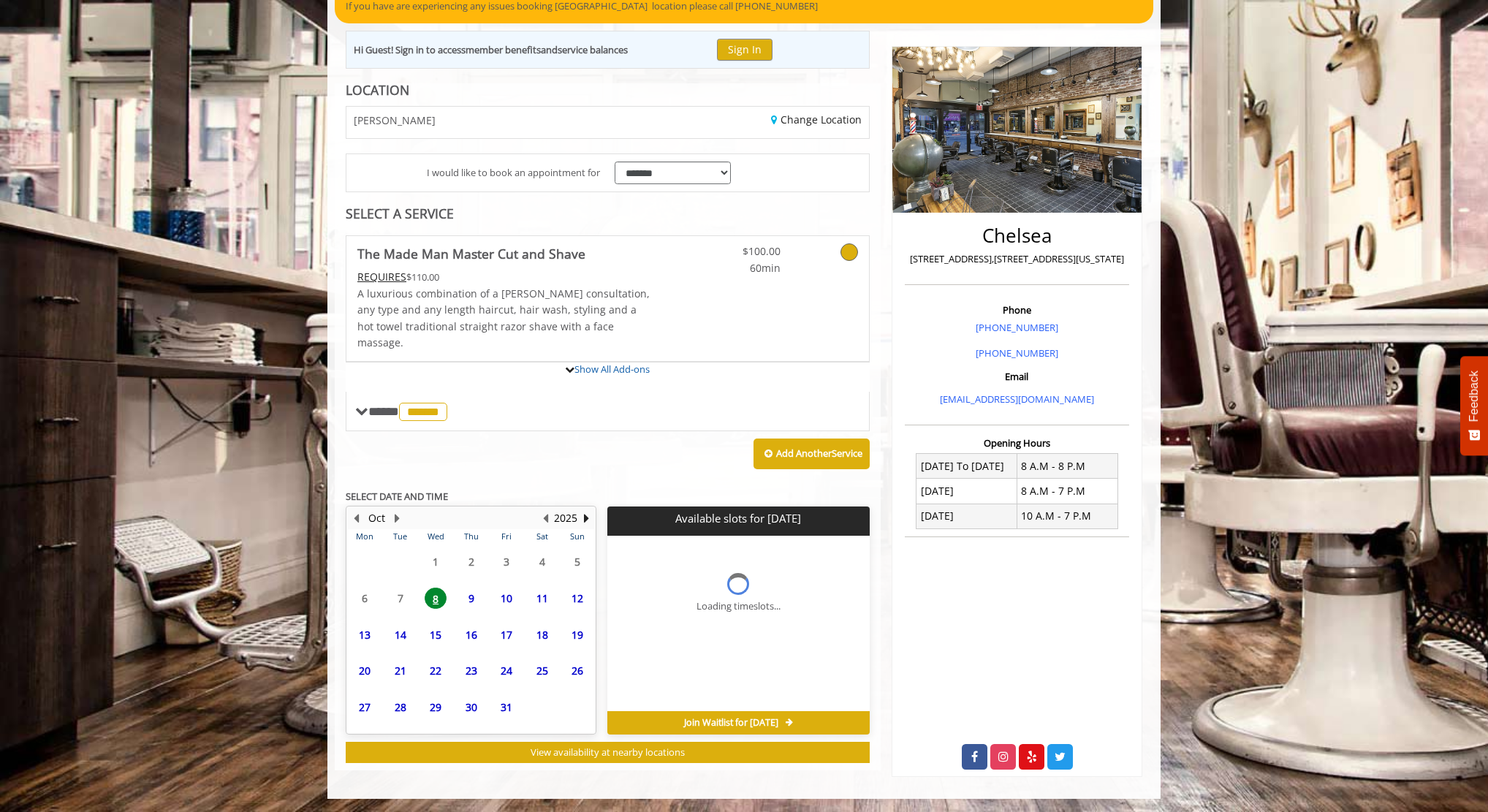
scroll to position [253, 0]
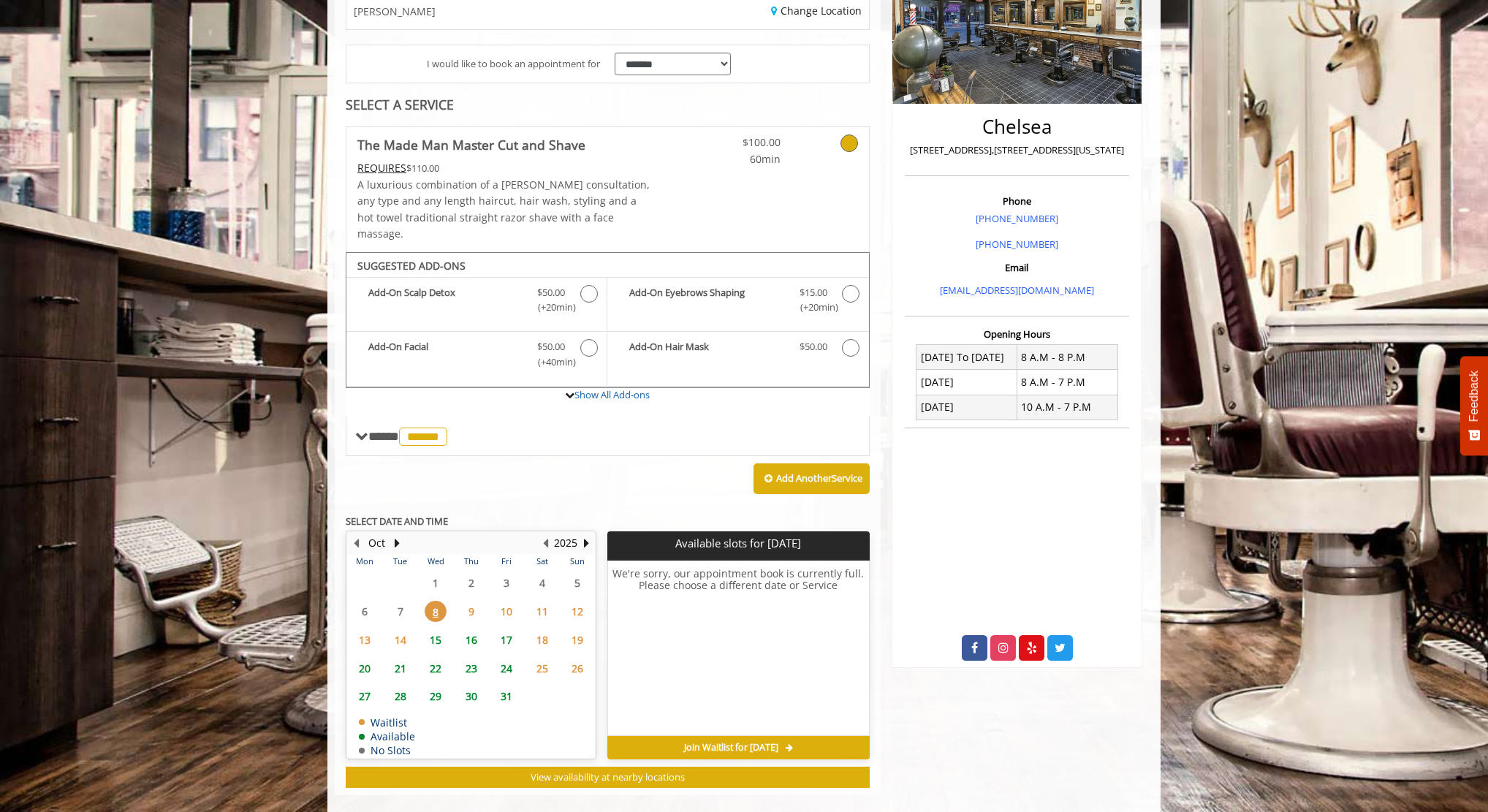
click at [474, 601] on span "9" at bounding box center [471, 611] width 22 height 21
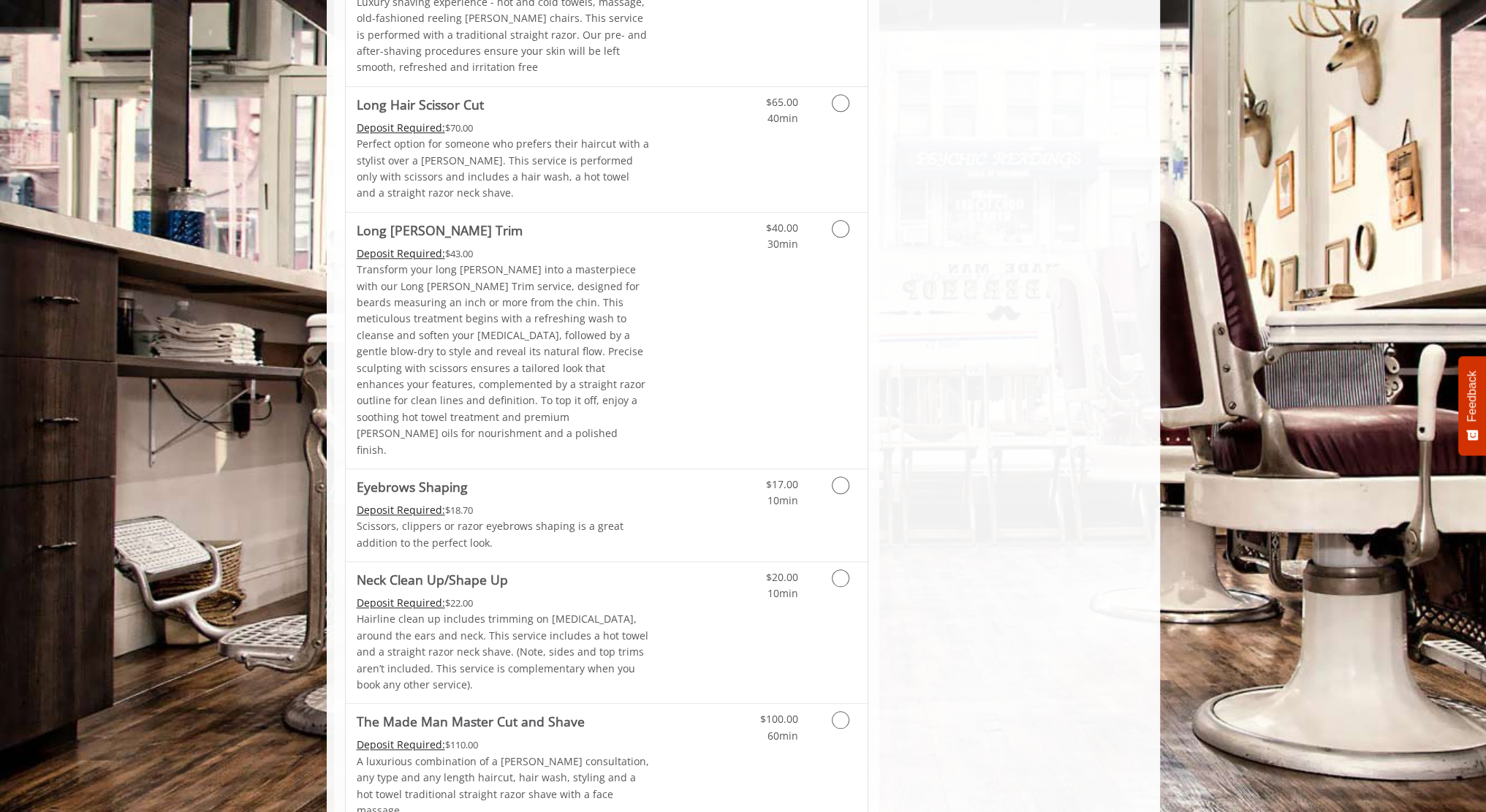
scroll to position [2024, 0]
click at [684, 699] on link "Discounted Price" at bounding box center [693, 761] width 87 height 125
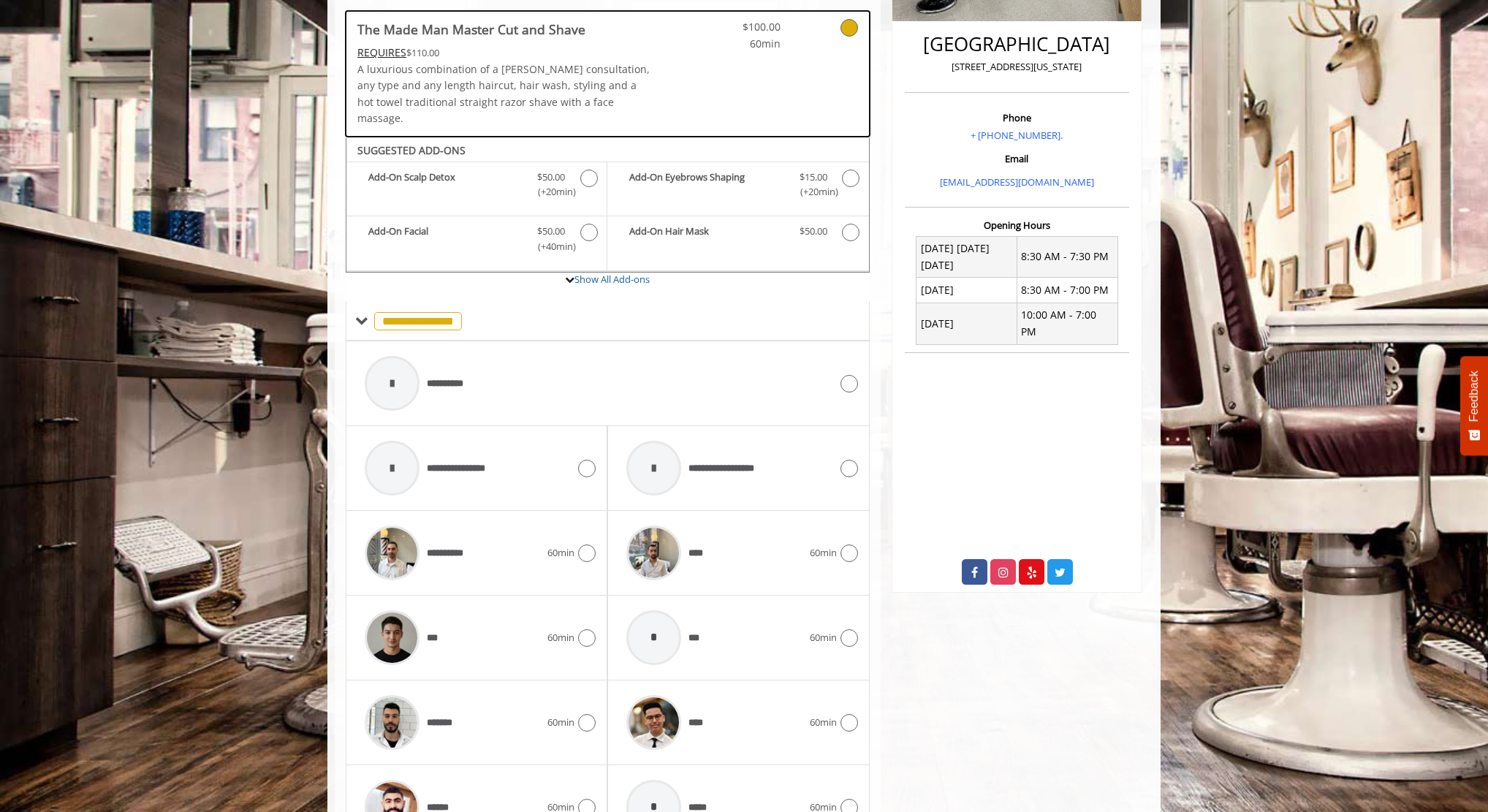
scroll to position [304, 0]
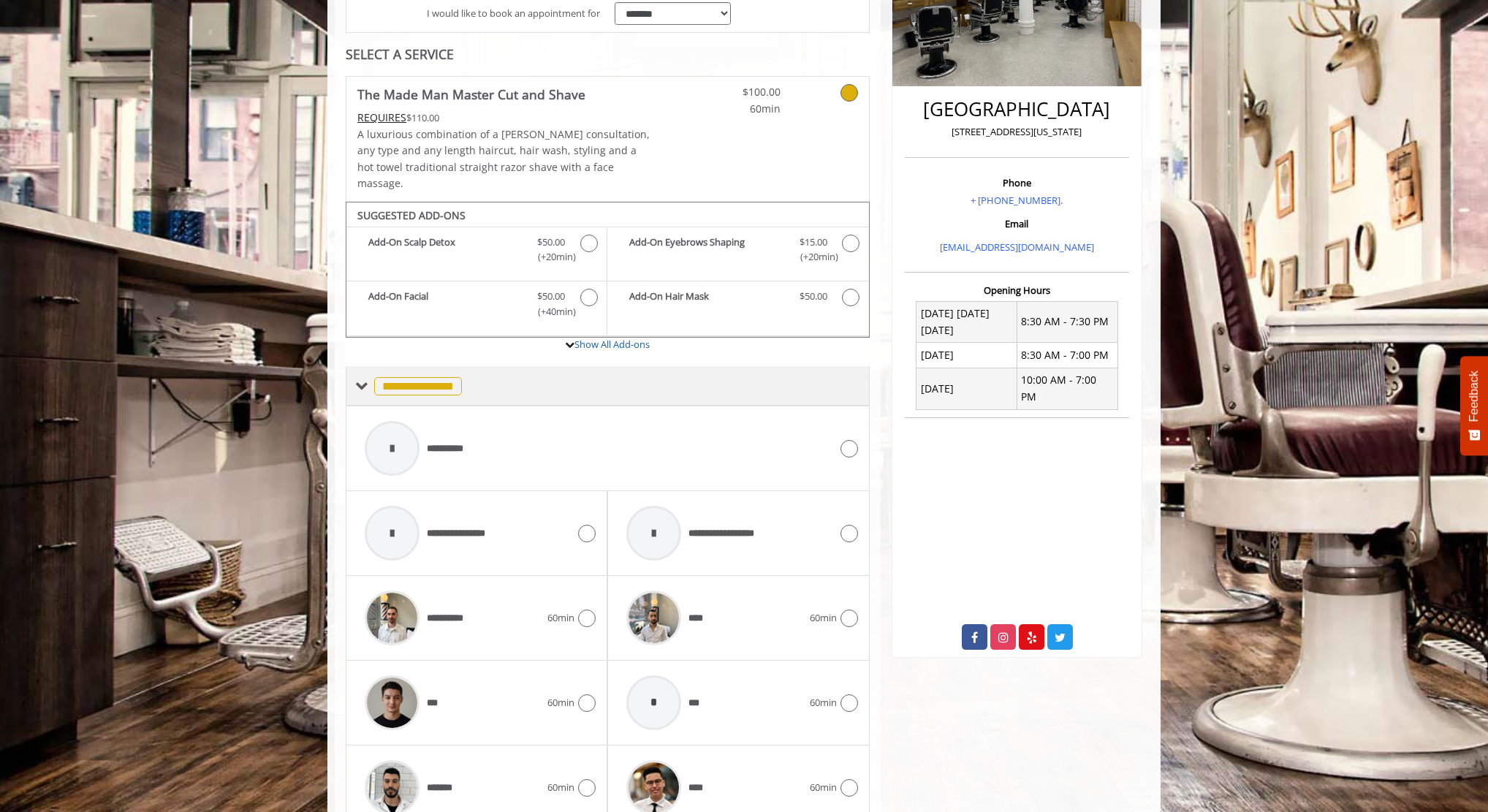
click at [368, 375] on div "**********" at bounding box center [409, 385] width 107 height 21
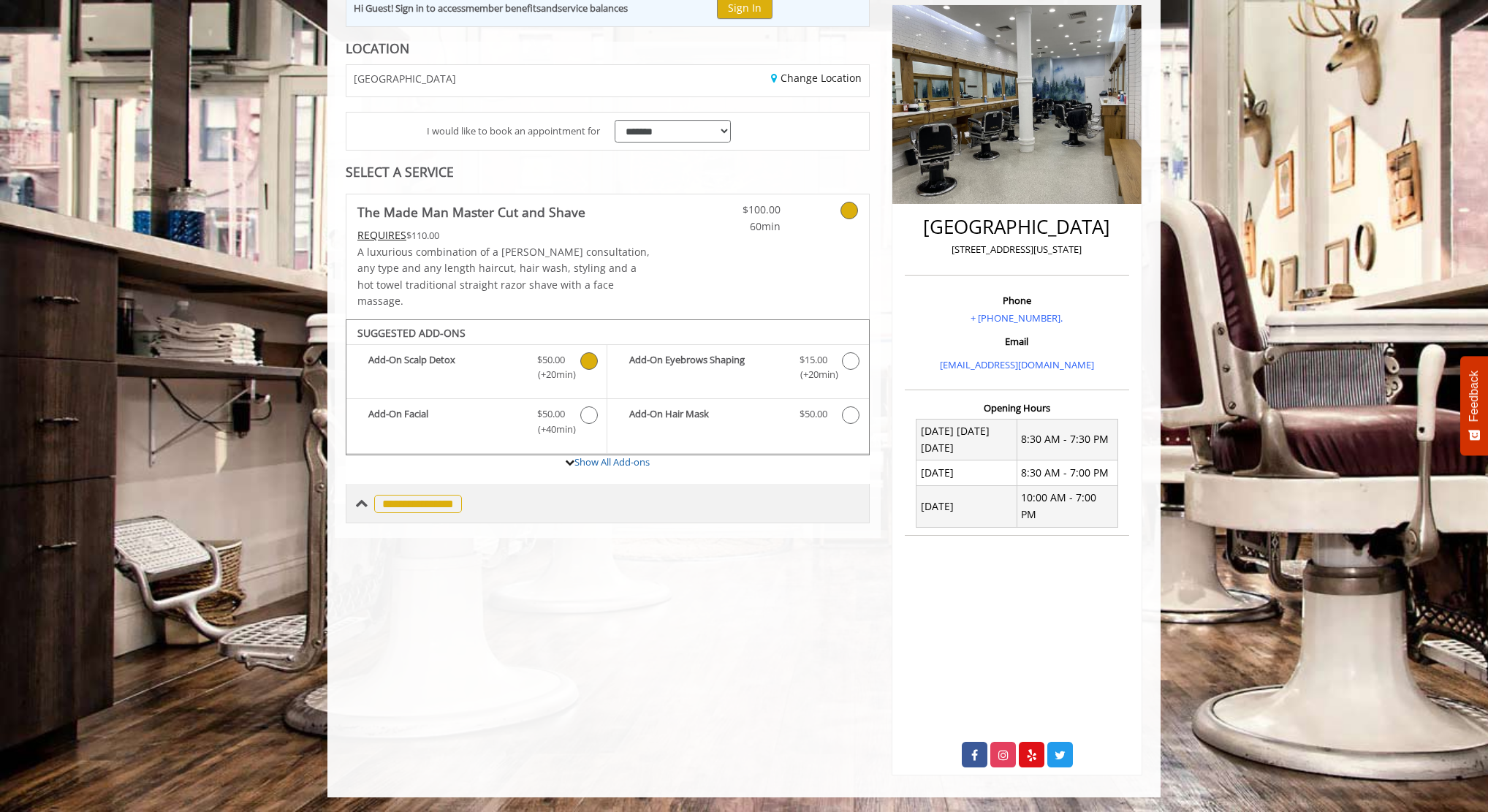
scroll to position [168, 0]
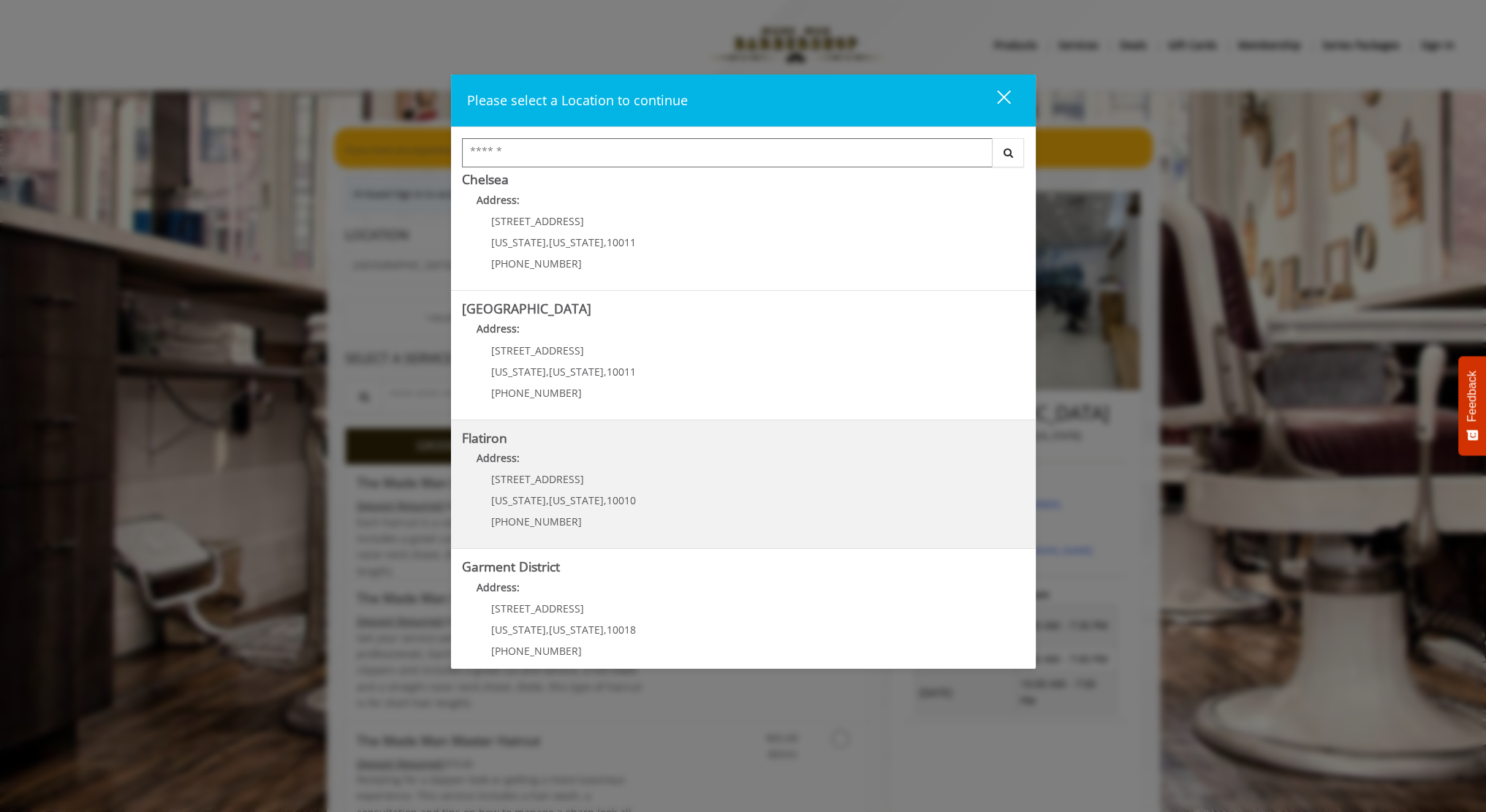
scroll to position [157, 0]
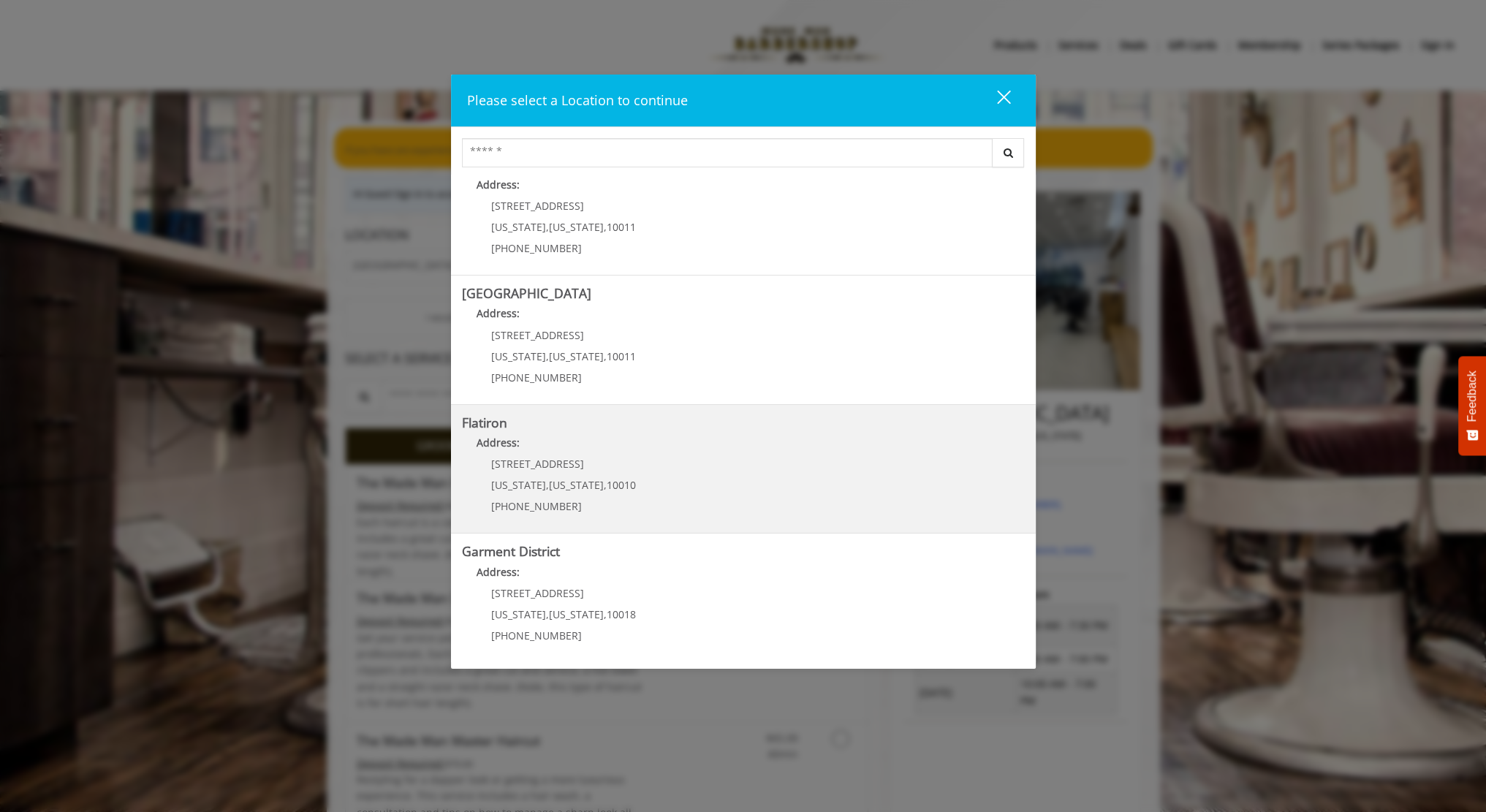
click at [567, 458] on p "10 E 23rd St" at bounding box center [564, 464] width 145 height 11
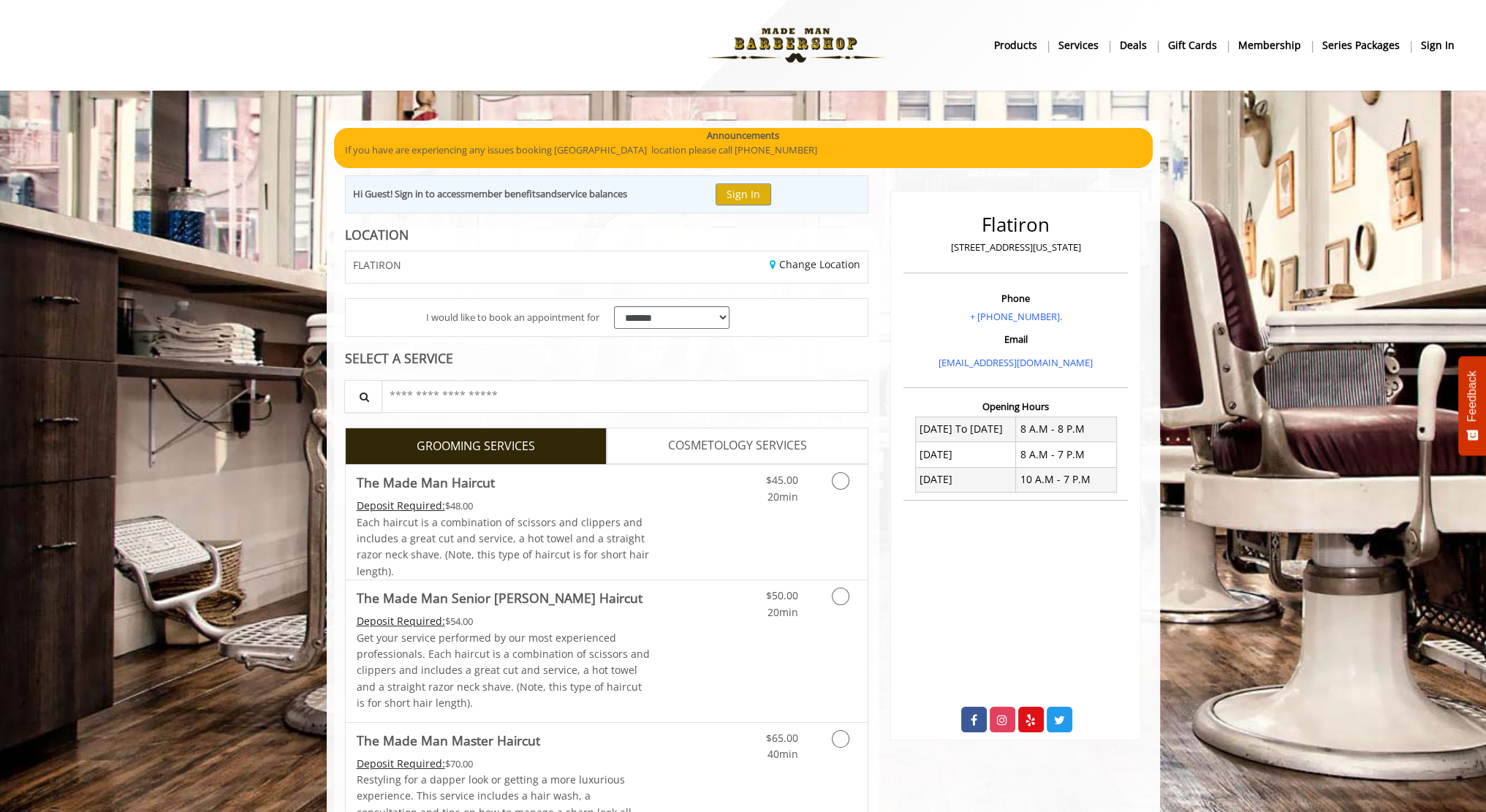
click at [706, 448] on span "COSMETOLOGY SERVICES" at bounding box center [737, 446] width 139 height 19
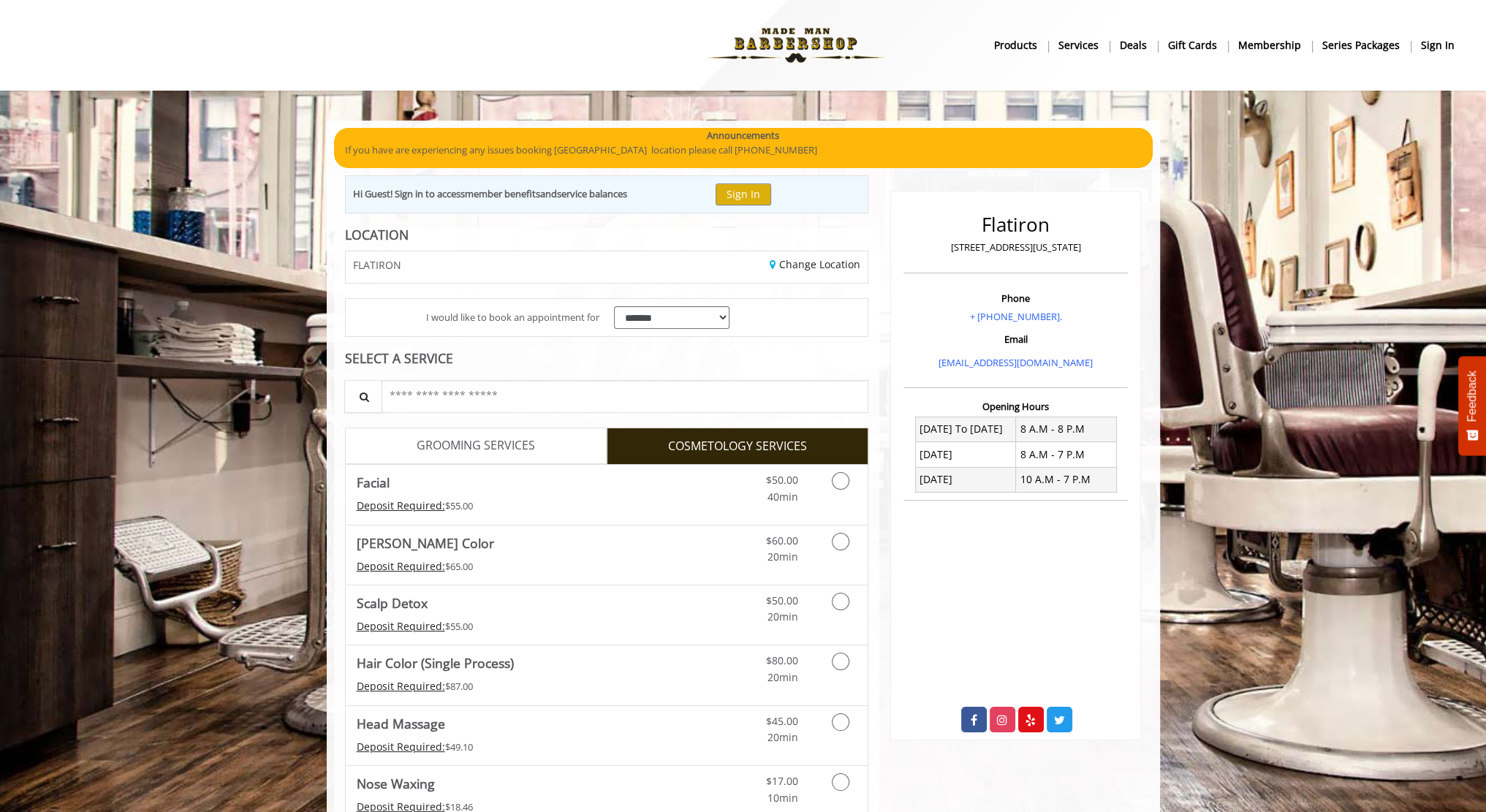
click at [560, 437] on link "GROOMING SERVICES" at bounding box center [475, 445] width 261 height 36
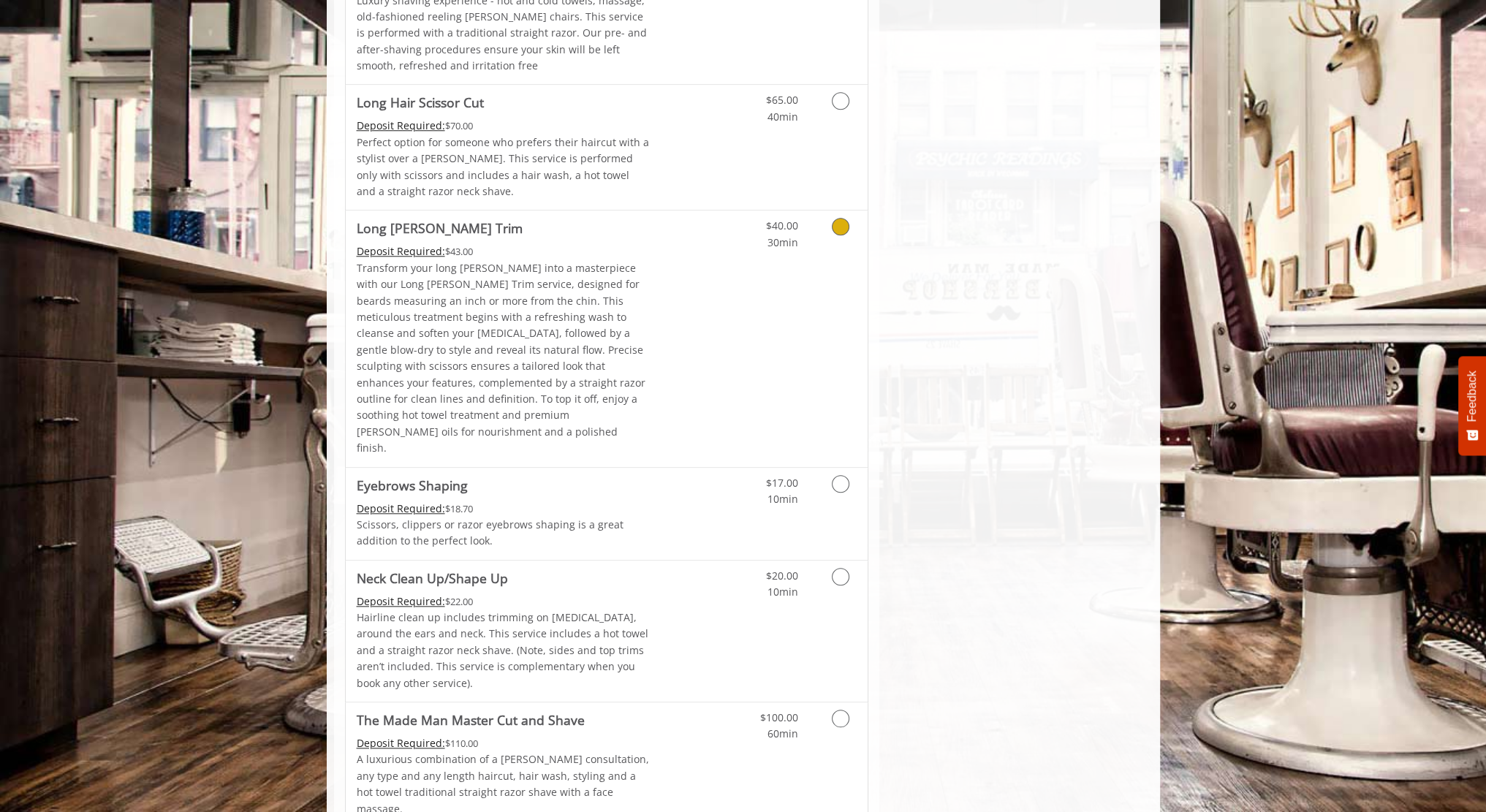
scroll to position [1964, 0]
click at [842, 699] on link "Grooming services" at bounding box center [838, 720] width 37 height 40
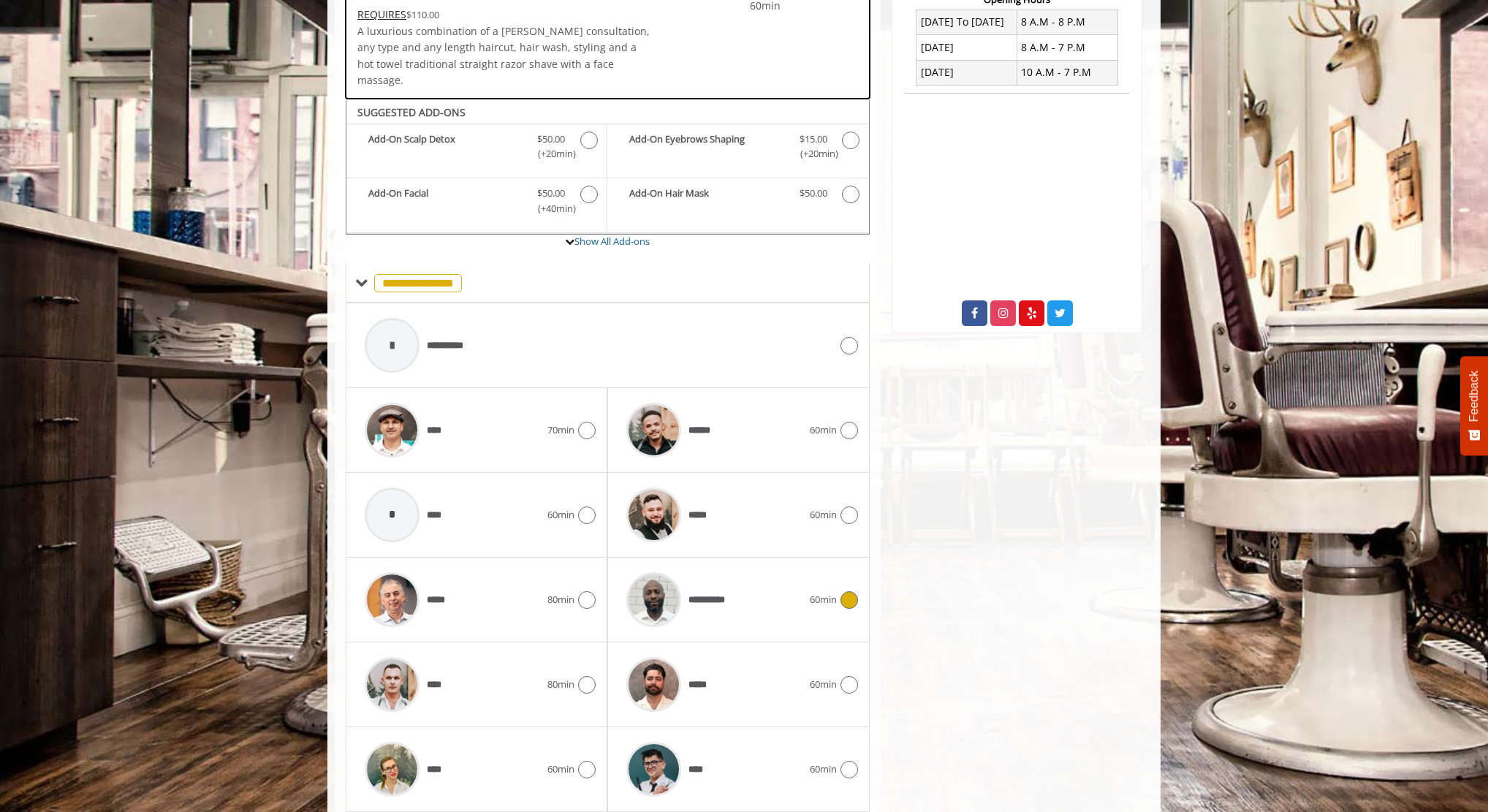
scroll to position [438, 0]
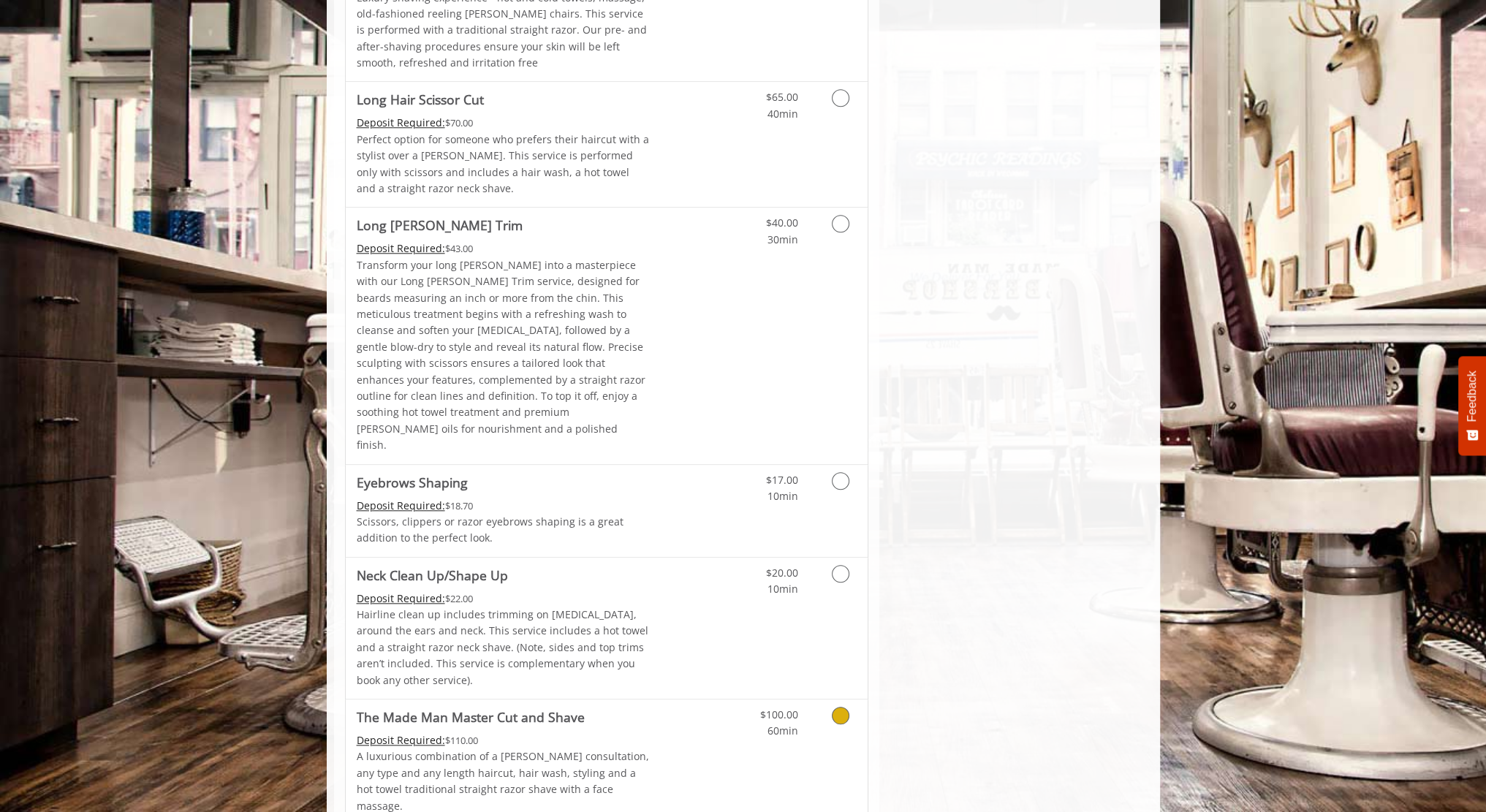
click at [727, 699] on div "$100.00 60min" at bounding box center [767, 720] width 83 height 40
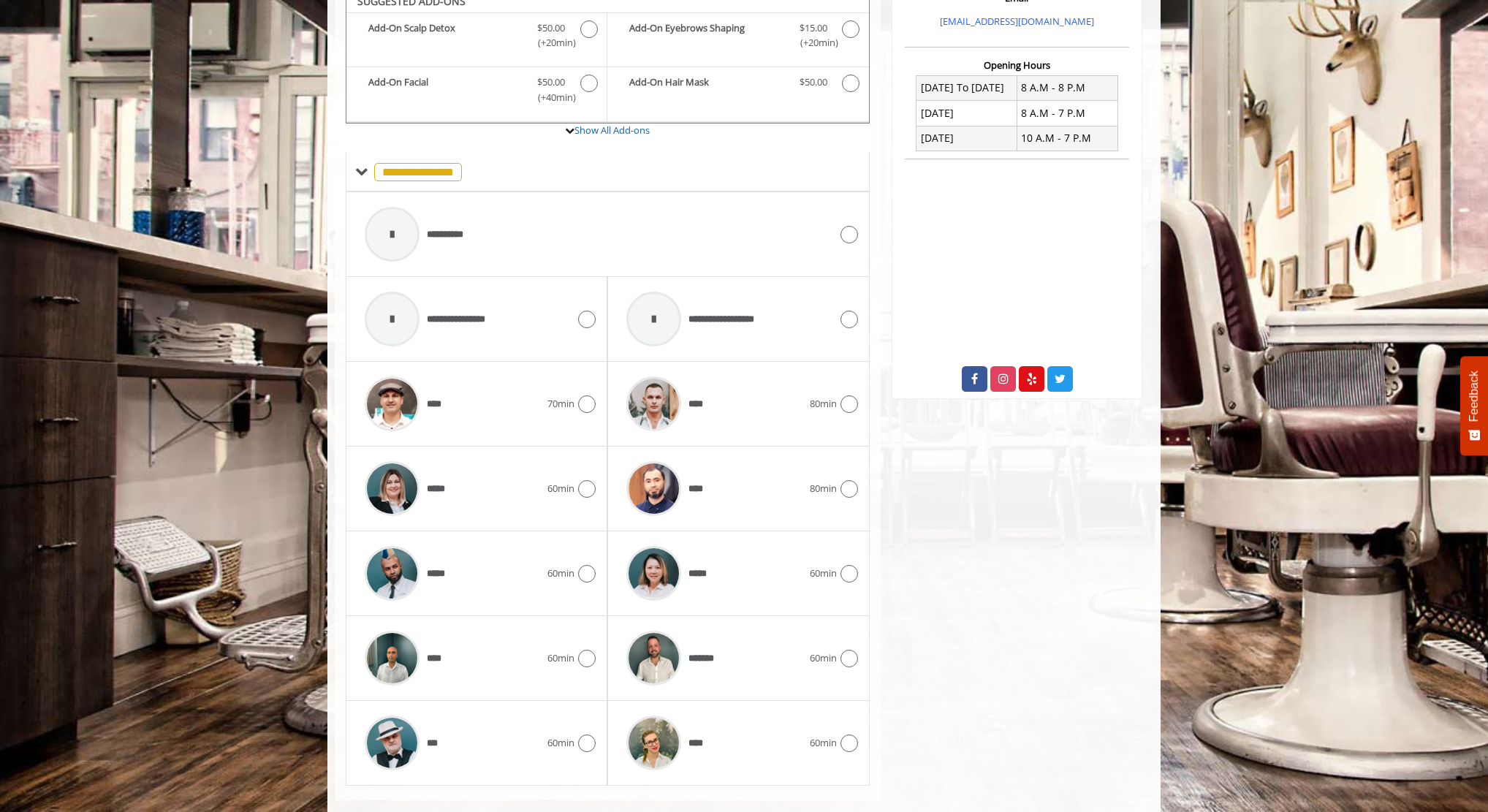
scroll to position [523, 0]
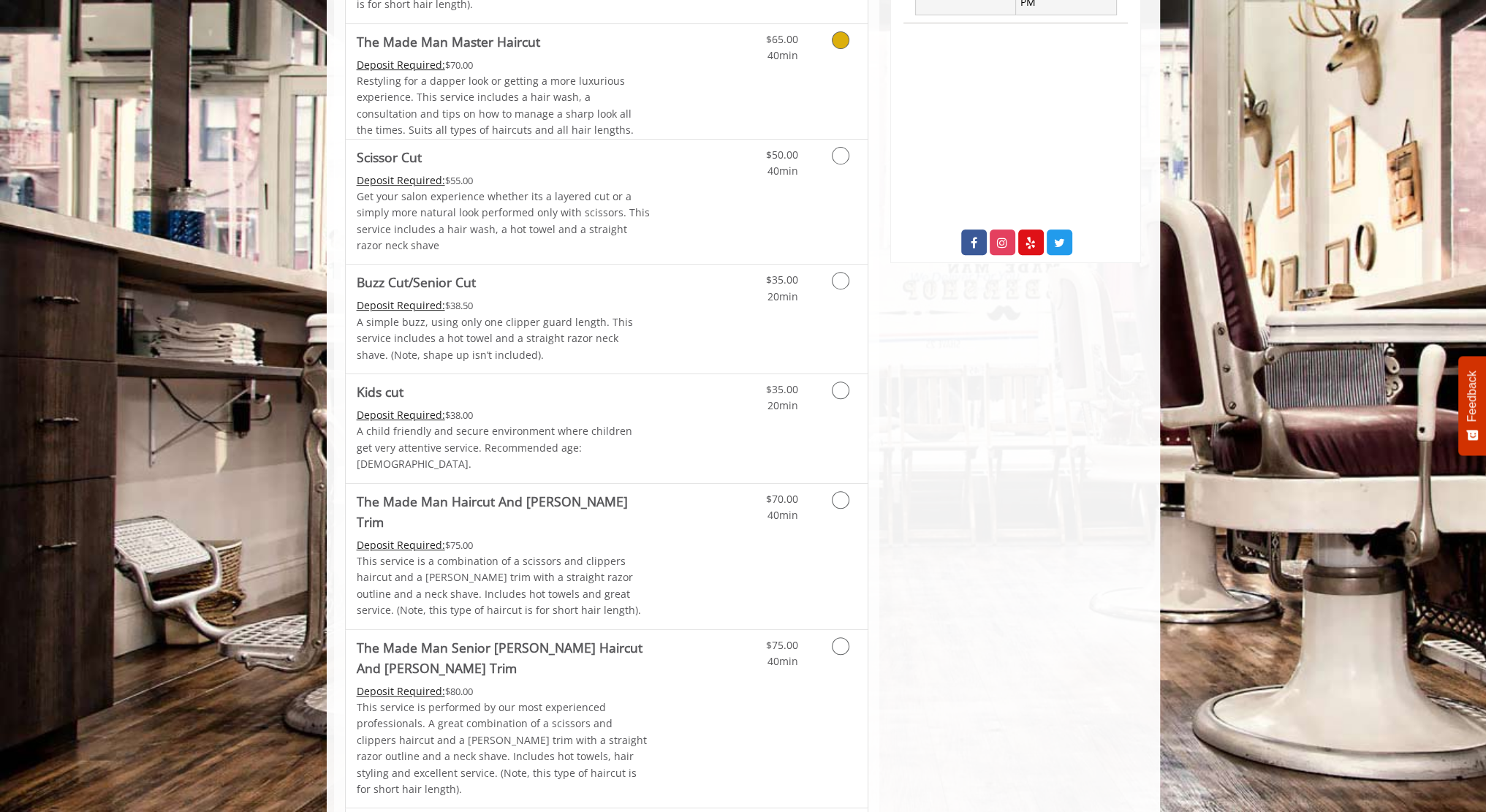
scroll to position [704, 0]
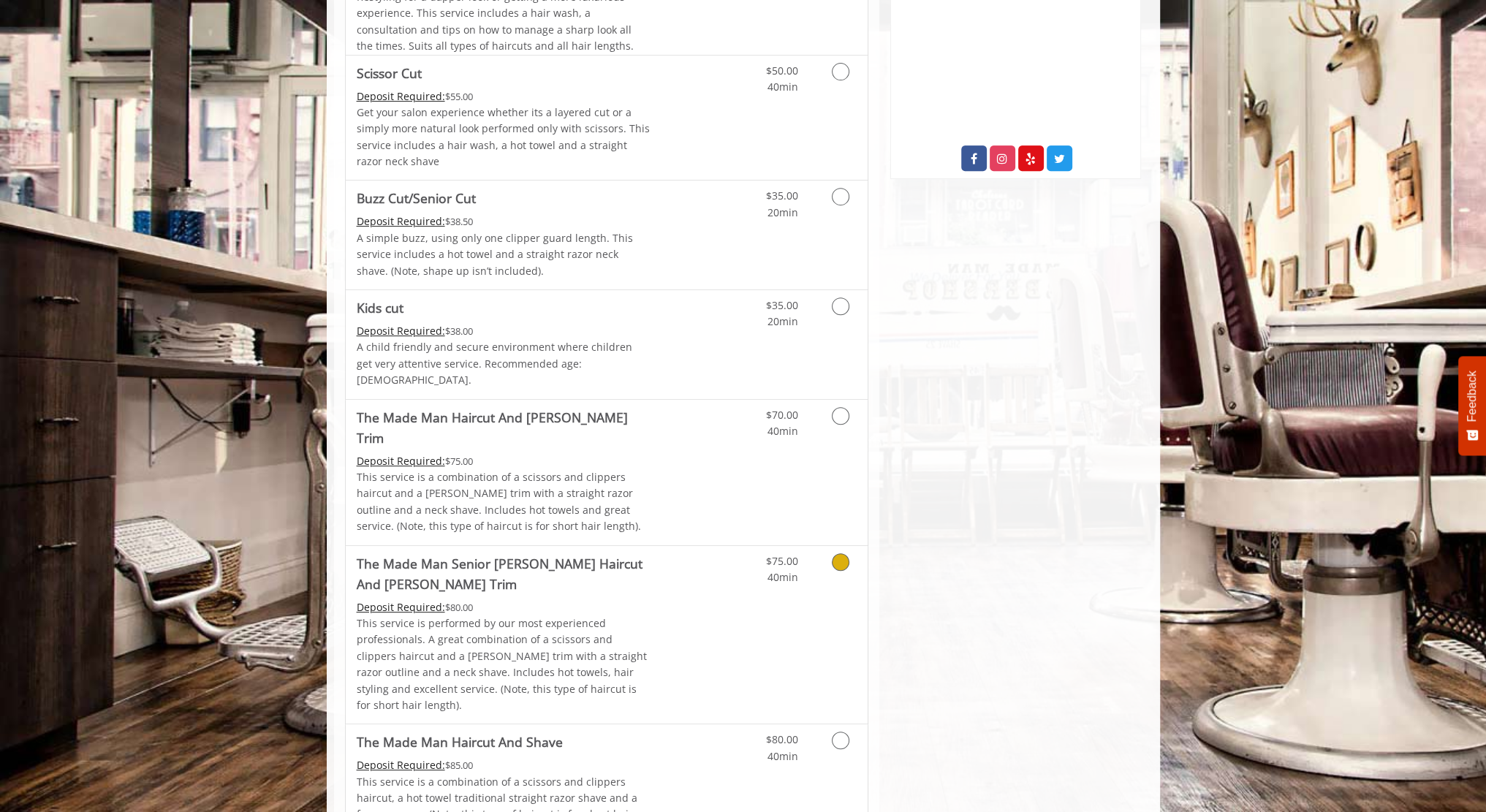
click at [695, 554] on link "Discounted Price" at bounding box center [693, 635] width 87 height 178
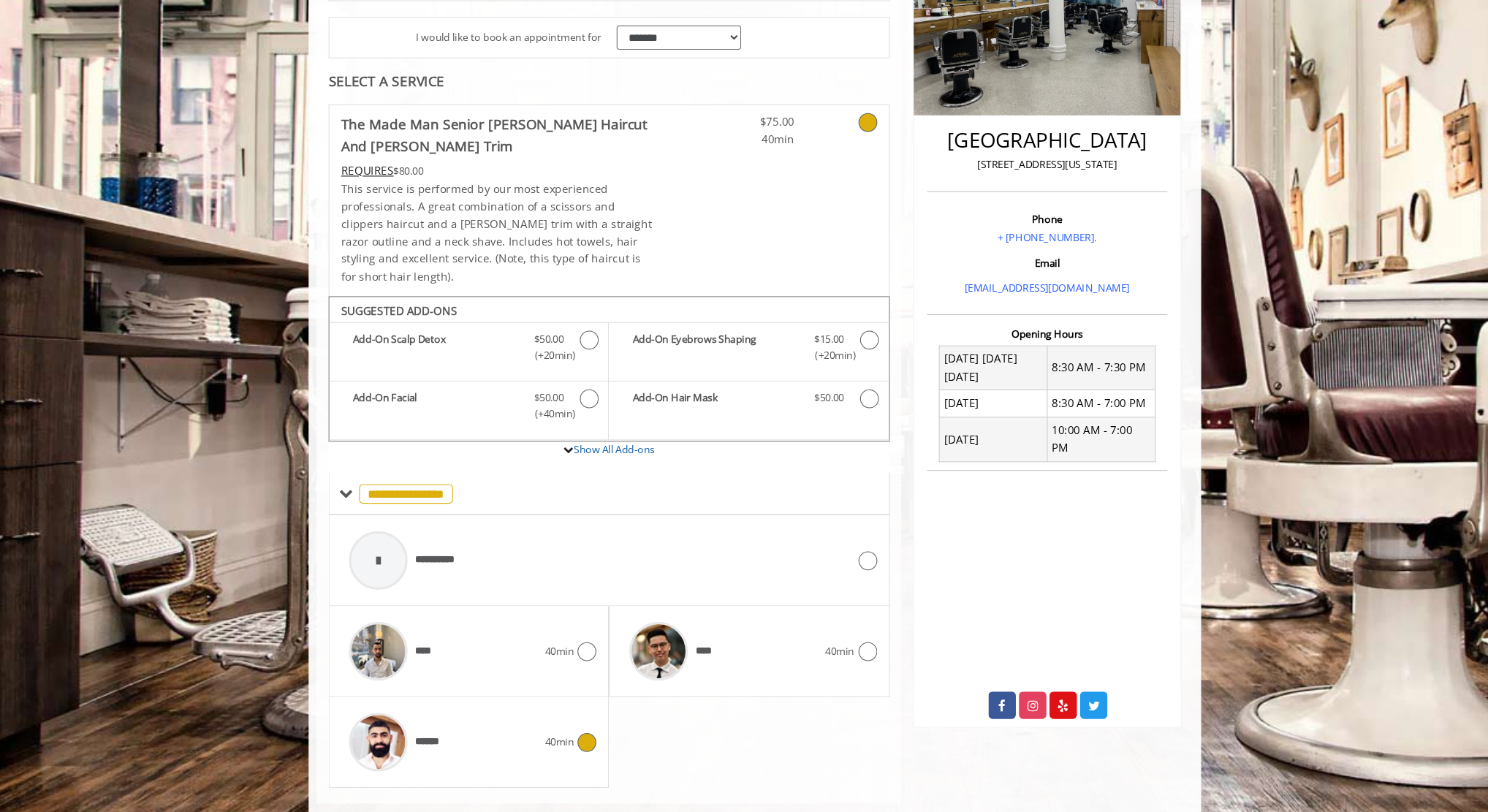
scroll to position [237, 0]
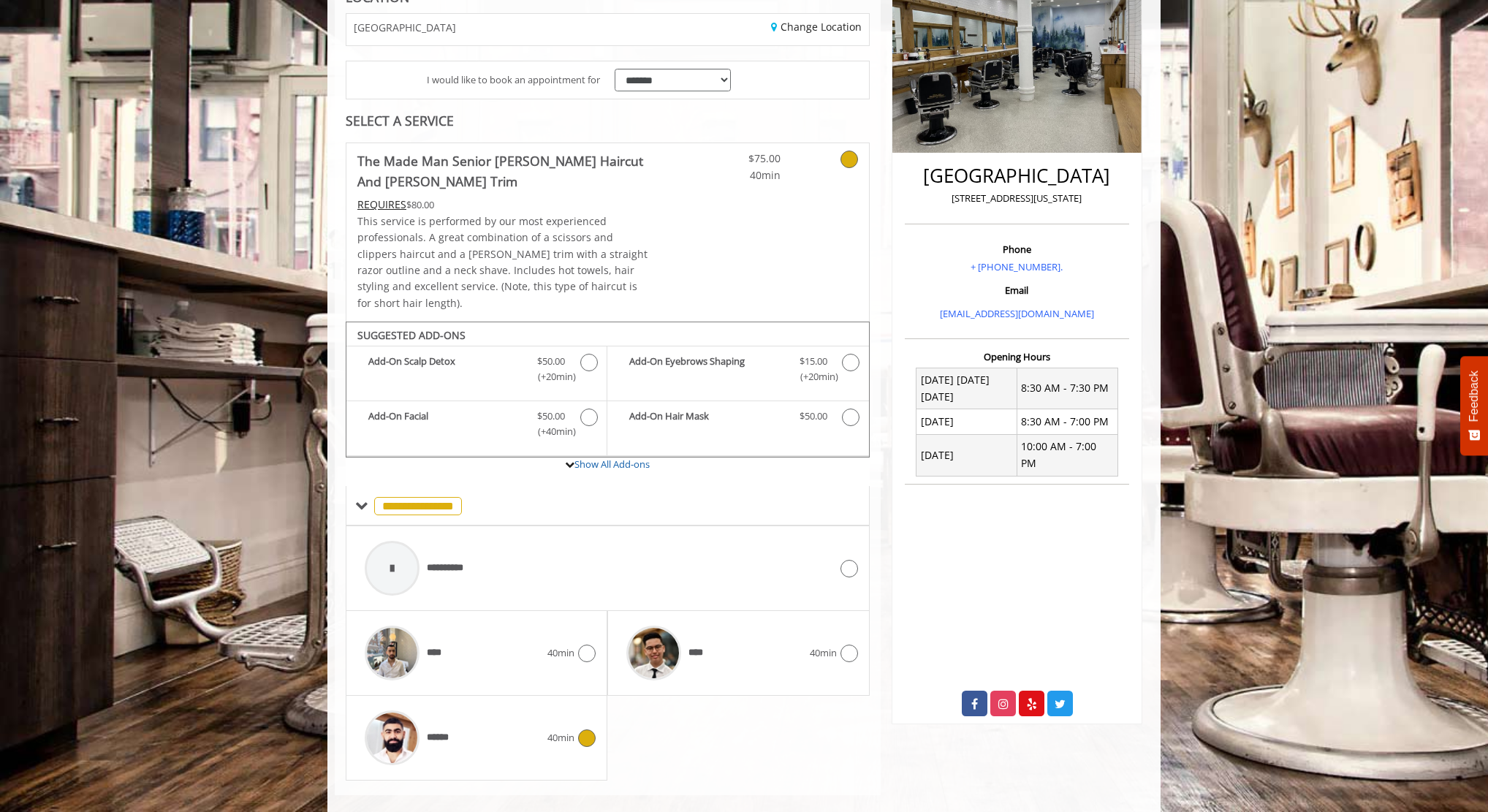
click at [551, 707] on div "****** 40min" at bounding box center [476, 737] width 238 height 69
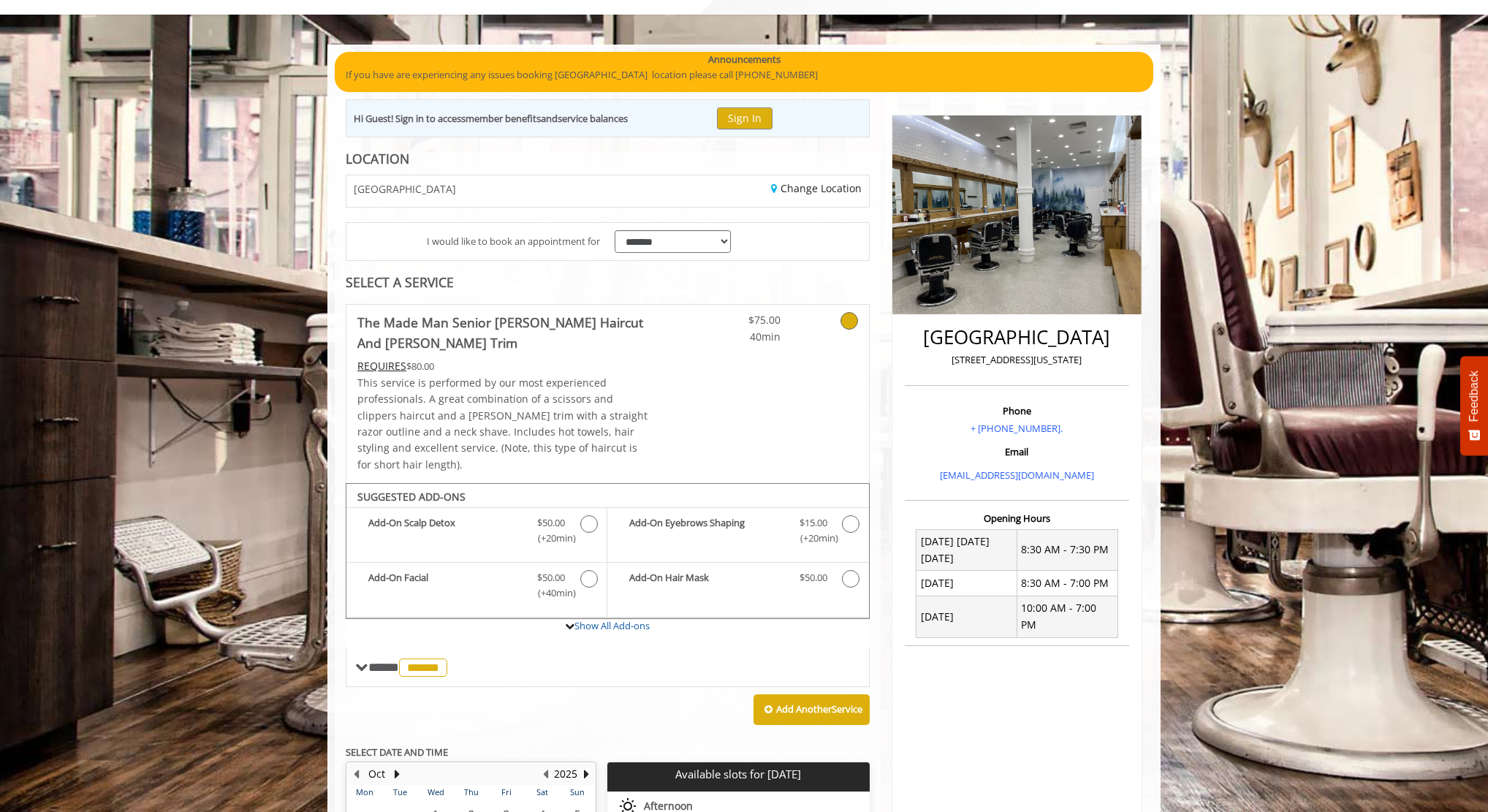
scroll to position [0, 0]
